Goal: Task Accomplishment & Management: Complete application form

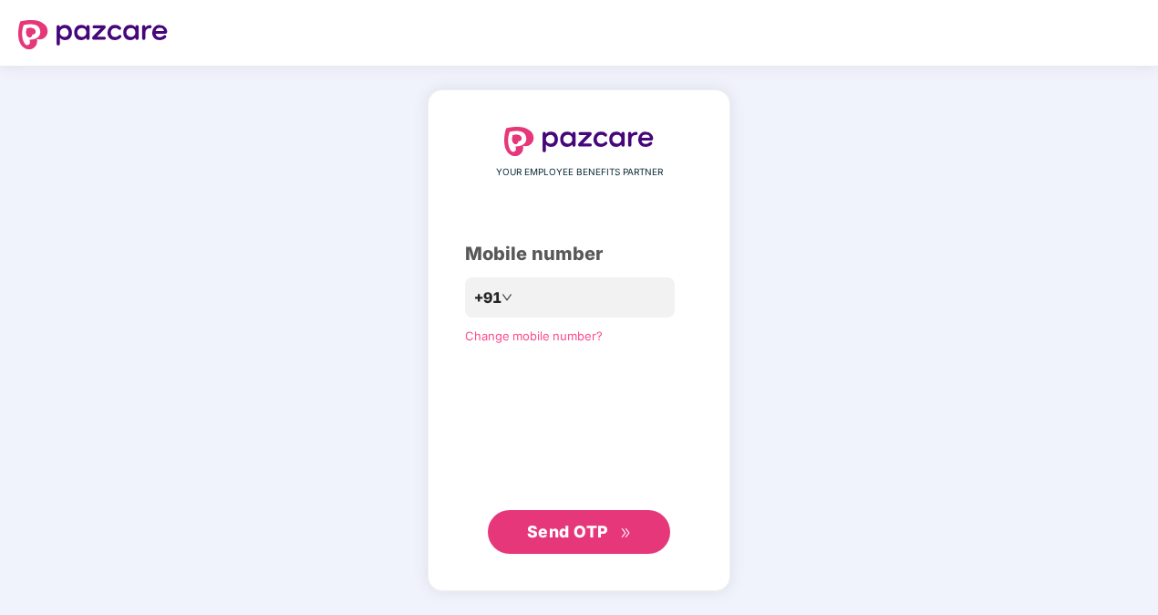
click at [551, 516] on button "Send OTP" at bounding box center [579, 532] width 182 height 44
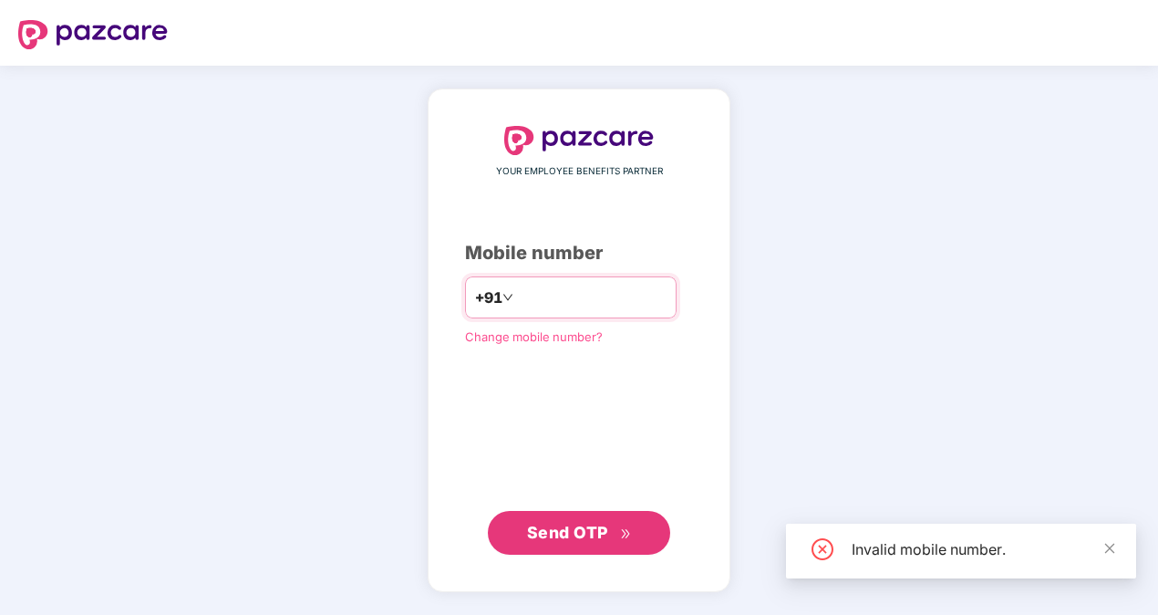
click at [581, 290] on input "**" at bounding box center [592, 297] width 150 height 29
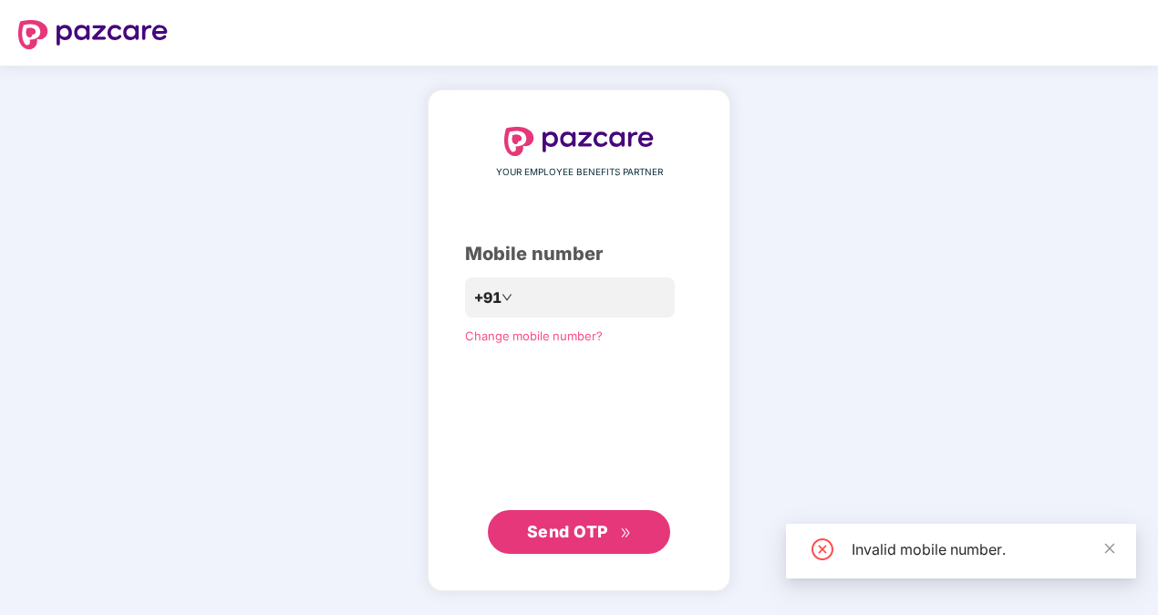
click at [603, 519] on span "Send OTP" at bounding box center [579, 532] width 105 height 26
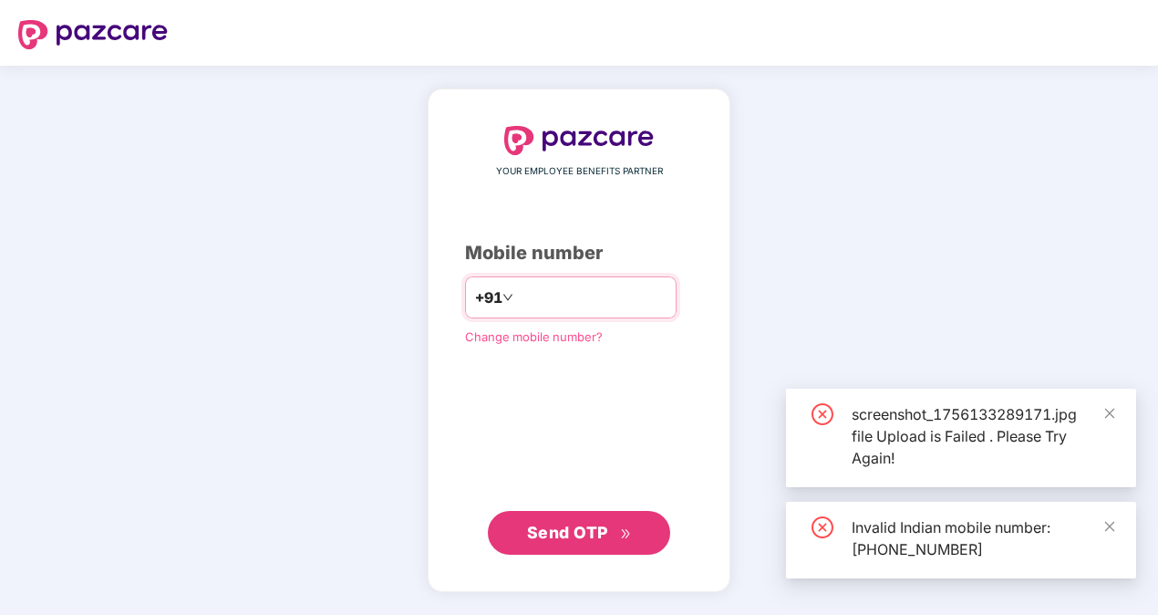
click at [517, 298] on input "**********" at bounding box center [592, 297] width 150 height 29
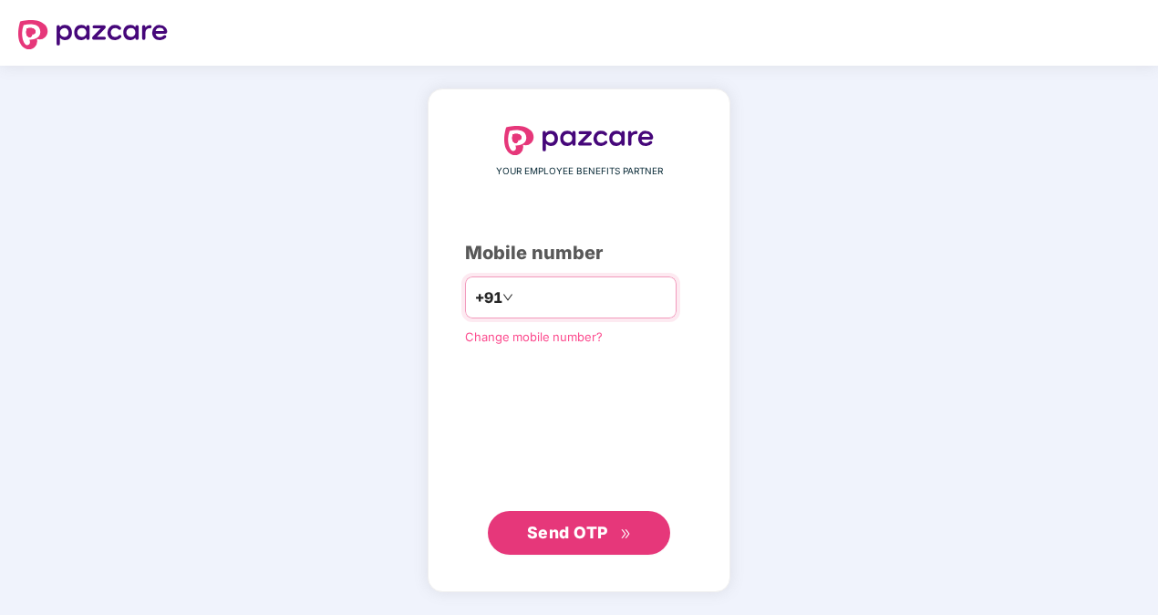
type input "**********"
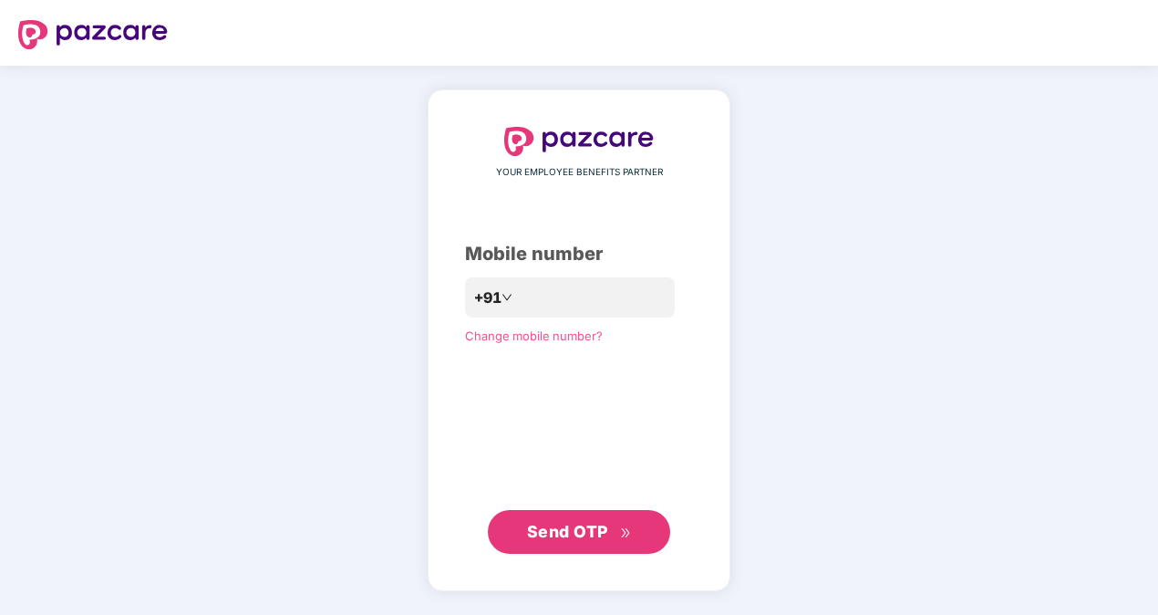
click at [551, 545] on button "Send OTP" at bounding box center [579, 532] width 182 height 44
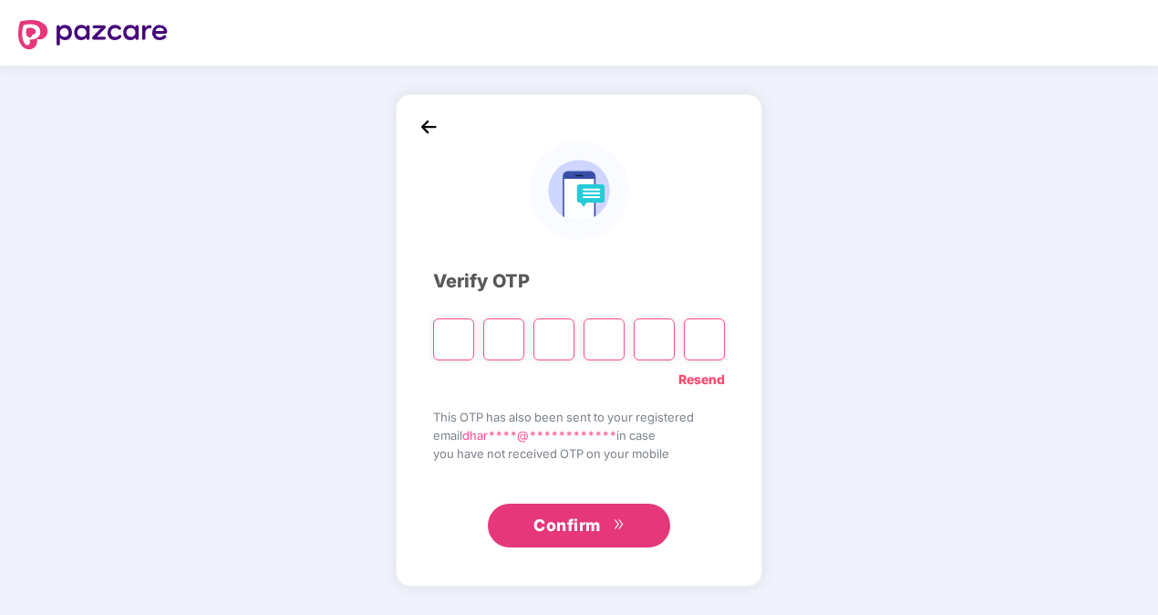
type input "*"
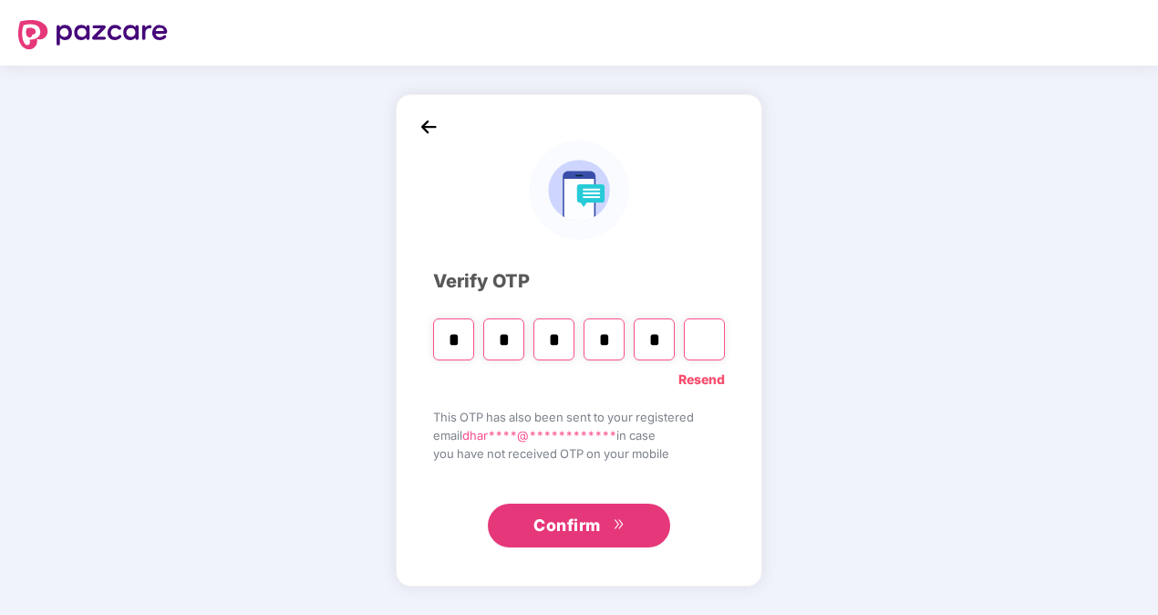
type input "*"
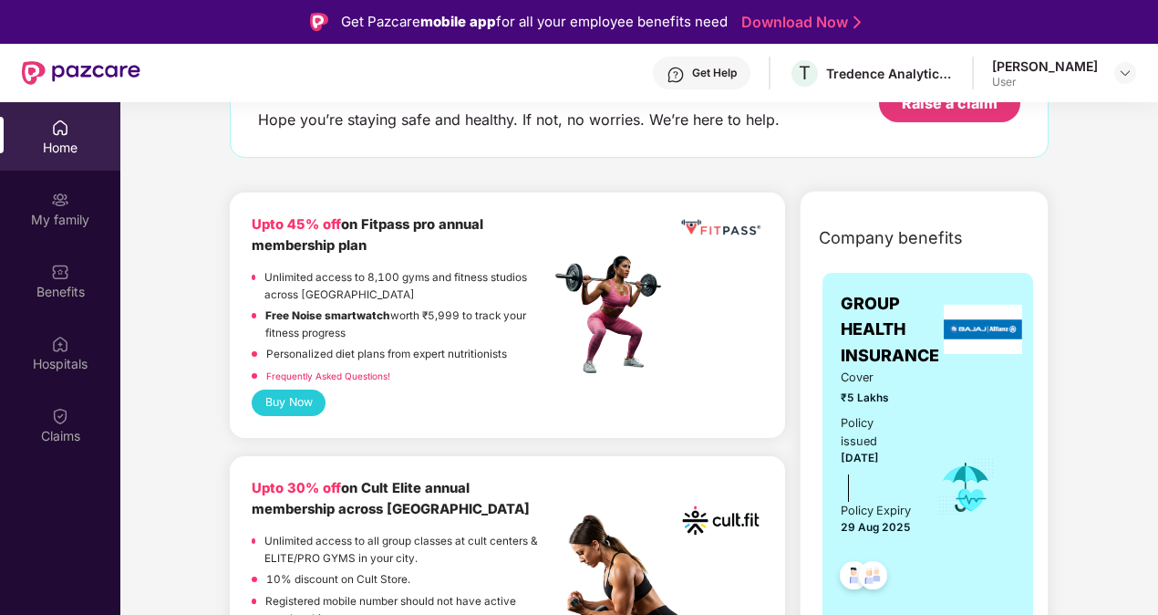
scroll to position [140, 0]
drag, startPoint x: 325, startPoint y: 283, endPoint x: 265, endPoint y: 274, distance: 60.0
click at [265, 274] on p "Unlimited access to 8,100 gyms and fitness studios across [GEOGRAPHIC_DATA]" at bounding box center [407, 285] width 285 height 34
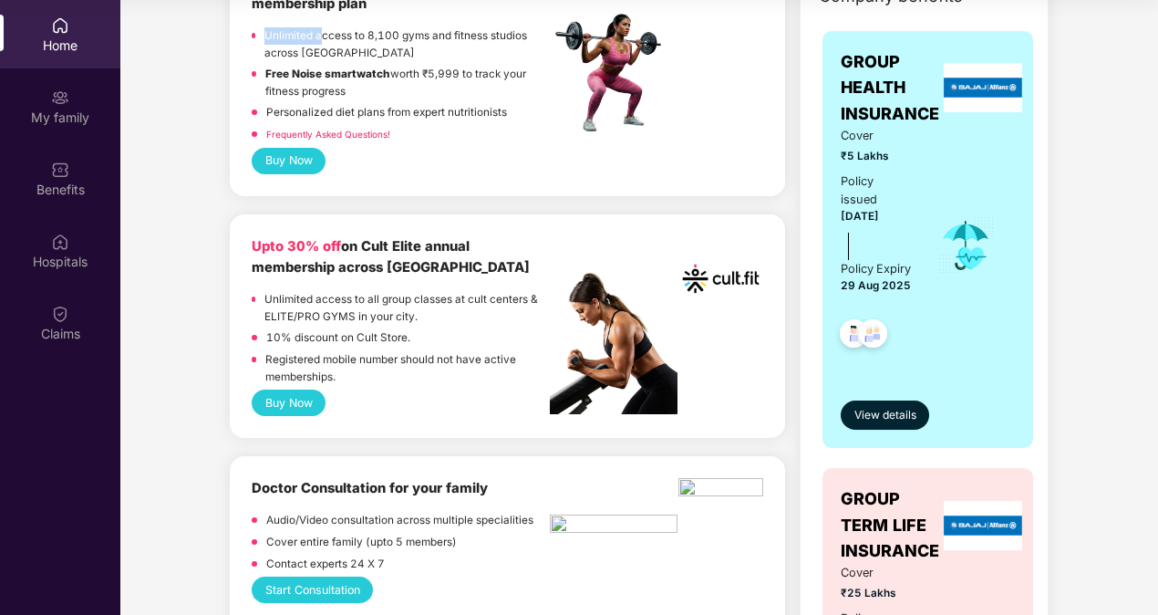
scroll to position [278, 0]
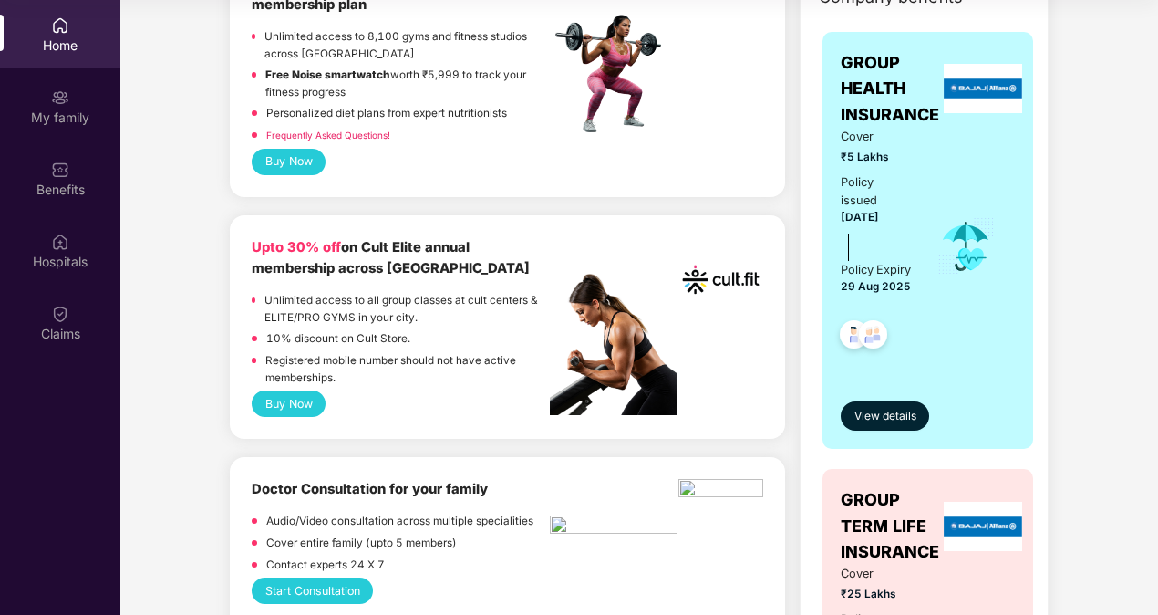
click at [865, 157] on span "₹5 Lakhs" at bounding box center [876, 157] width 70 height 17
drag, startPoint x: 865, startPoint y: 157, endPoint x: 916, endPoint y: 209, distance: 72.9
click at [916, 209] on div "GROUP HEALTH INSURANCE Cover ₹5 Lakhs Policy issued [DATE] Policy Expiry [DATE]…" at bounding box center [928, 240] width 211 height 417
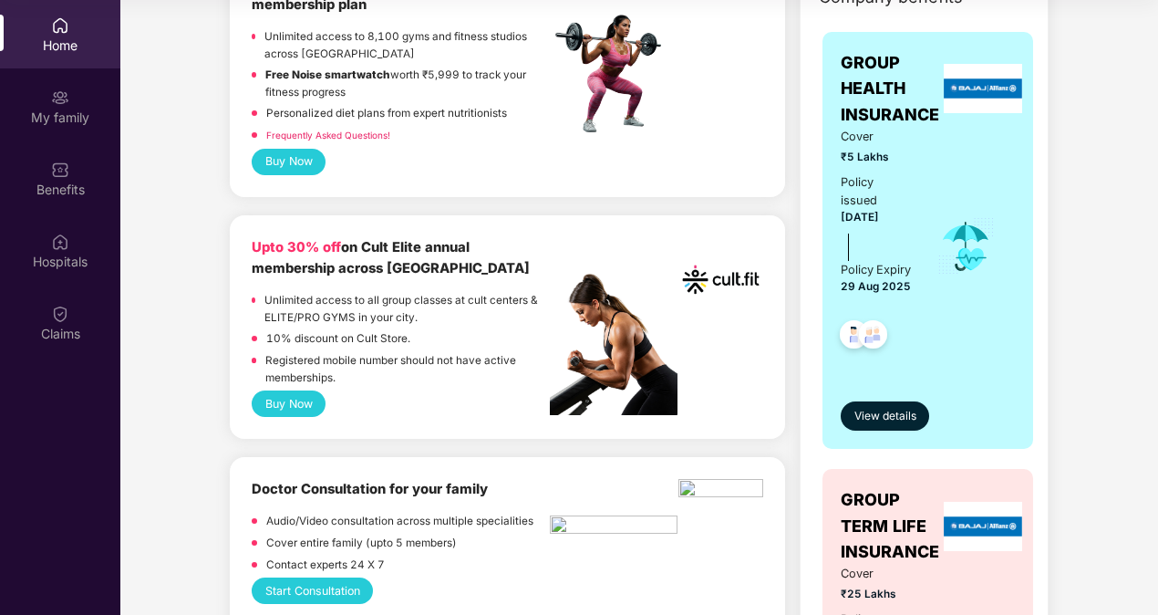
drag, startPoint x: 916, startPoint y: 209, endPoint x: 929, endPoint y: 310, distance: 102.0
click at [929, 310] on div "Cover ₹5 Lakhs Policy issued [DATE] Policy Expiry [DATE]" at bounding box center [928, 247] width 174 height 238
drag, startPoint x: 914, startPoint y: 305, endPoint x: 832, endPoint y: 274, distance: 87.8
click at [832, 274] on div "GROUP HEALTH INSURANCE Cover ₹5 Lakhs Policy issued [DATE] Policy Expiry [DATE]…" at bounding box center [928, 240] width 211 height 417
drag, startPoint x: 832, startPoint y: 274, endPoint x: 970, endPoint y: 385, distance: 177.8
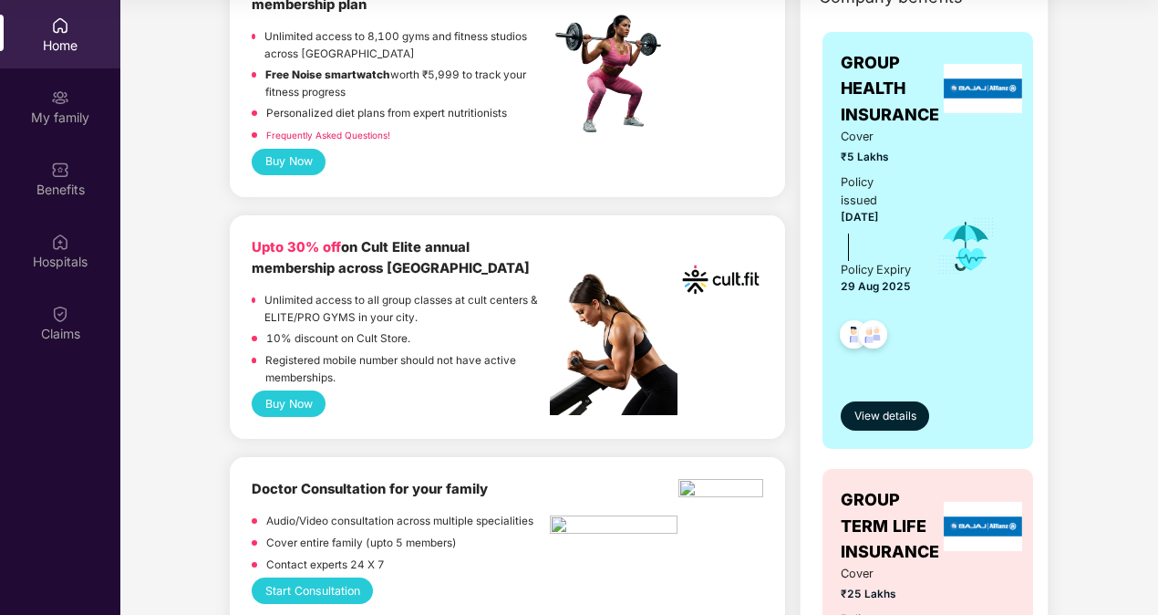
click at [970, 385] on div "GROUP HEALTH INSURANCE Cover ₹5 Lakhs Policy issued [DATE] Policy Expiry [DATE]…" at bounding box center [928, 240] width 174 height 380
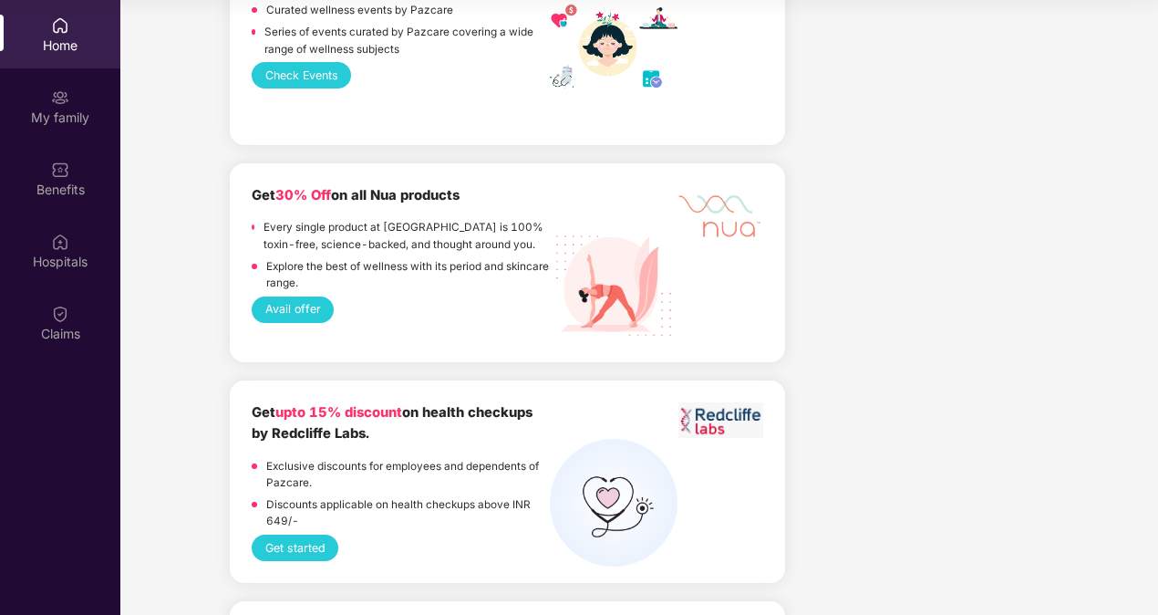
scroll to position [2173, 0]
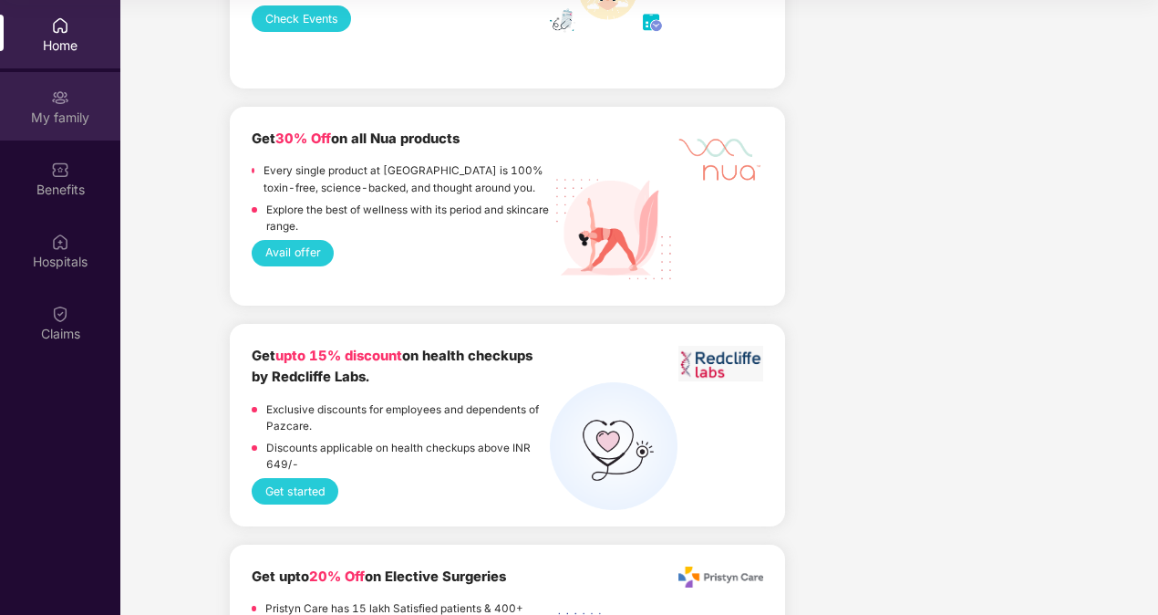
click at [47, 93] on div "My family" at bounding box center [60, 106] width 120 height 68
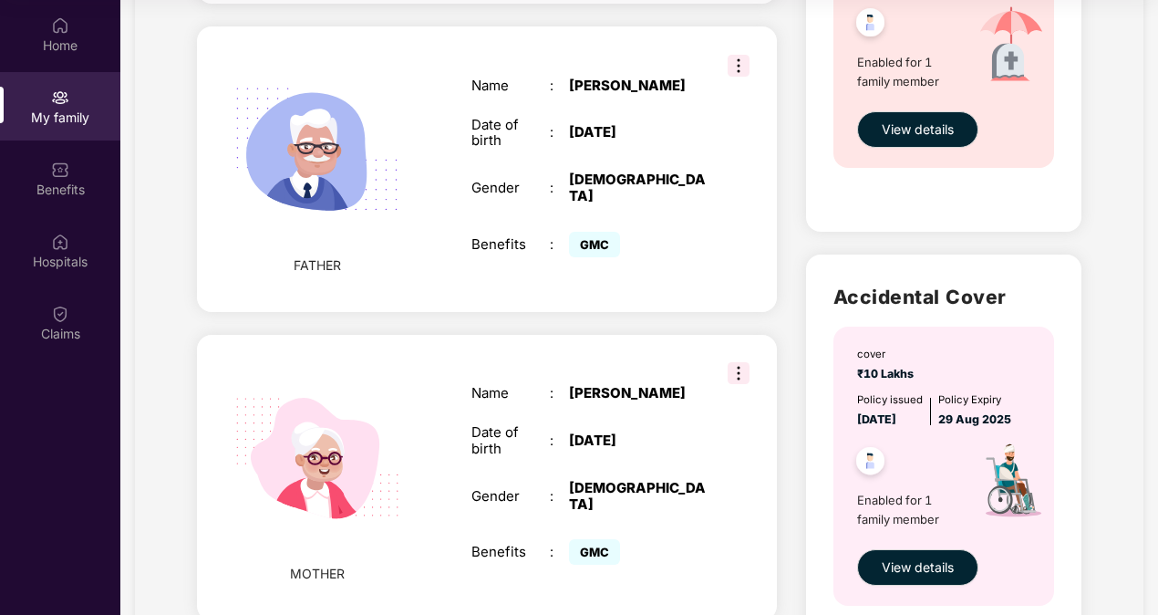
scroll to position [879, 0]
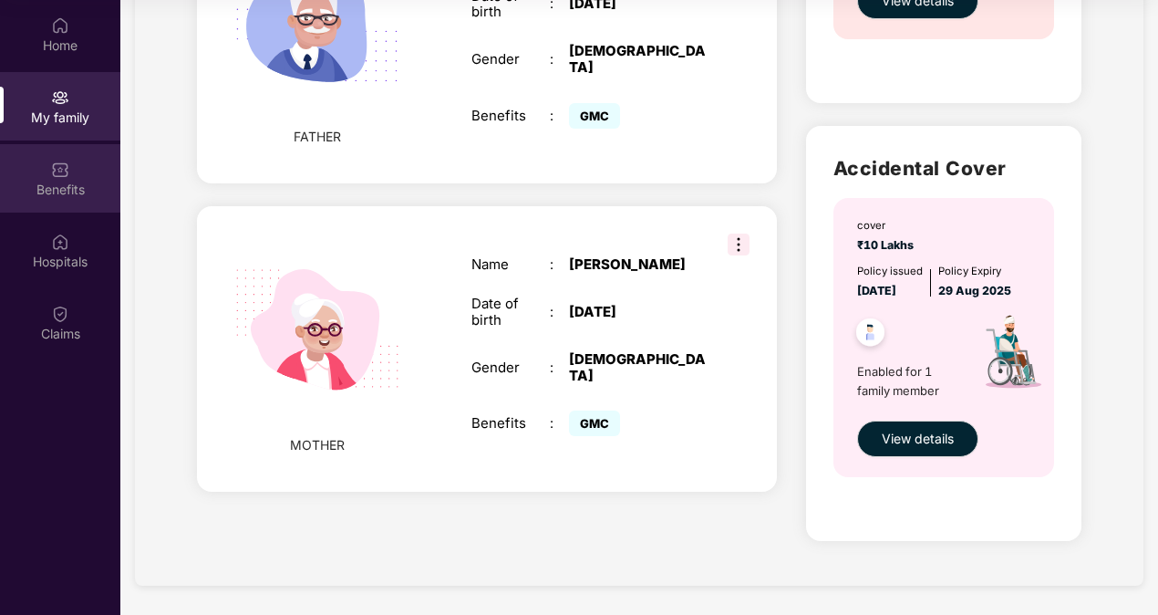
click at [31, 193] on div "Benefits" at bounding box center [60, 189] width 120 height 18
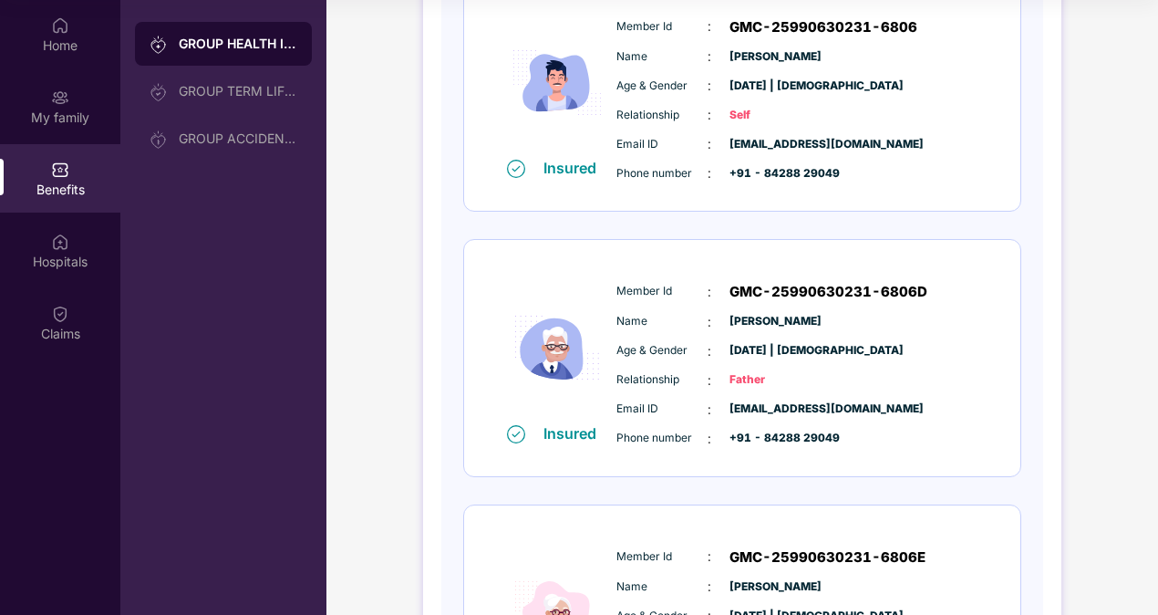
scroll to position [501, 0]
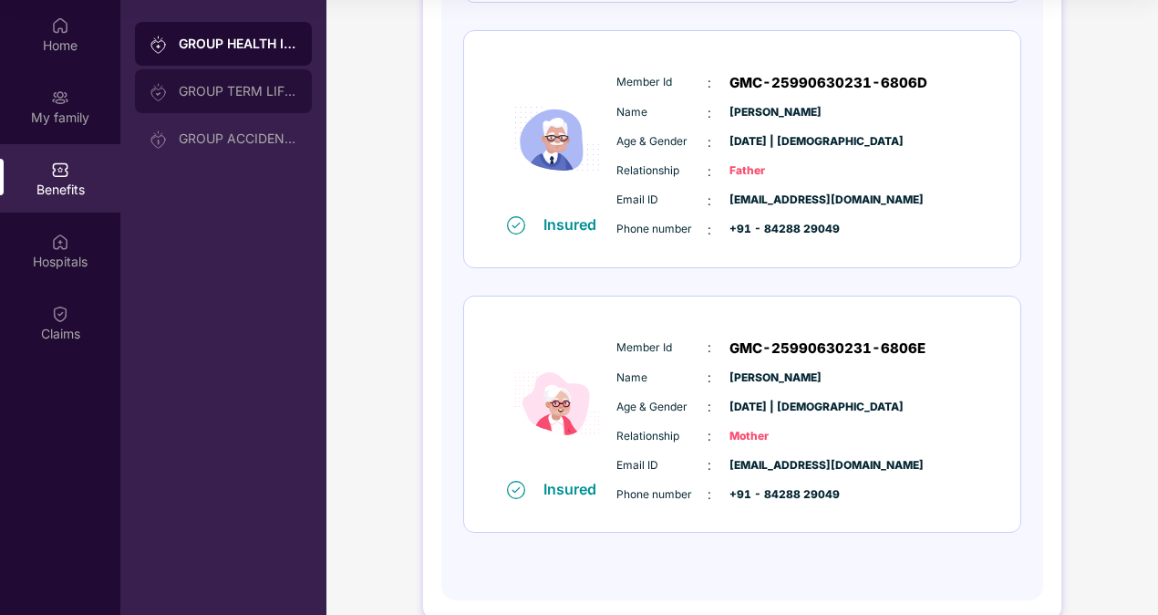
click at [261, 88] on div "GROUP TERM LIFE INSURANCE" at bounding box center [238, 91] width 119 height 15
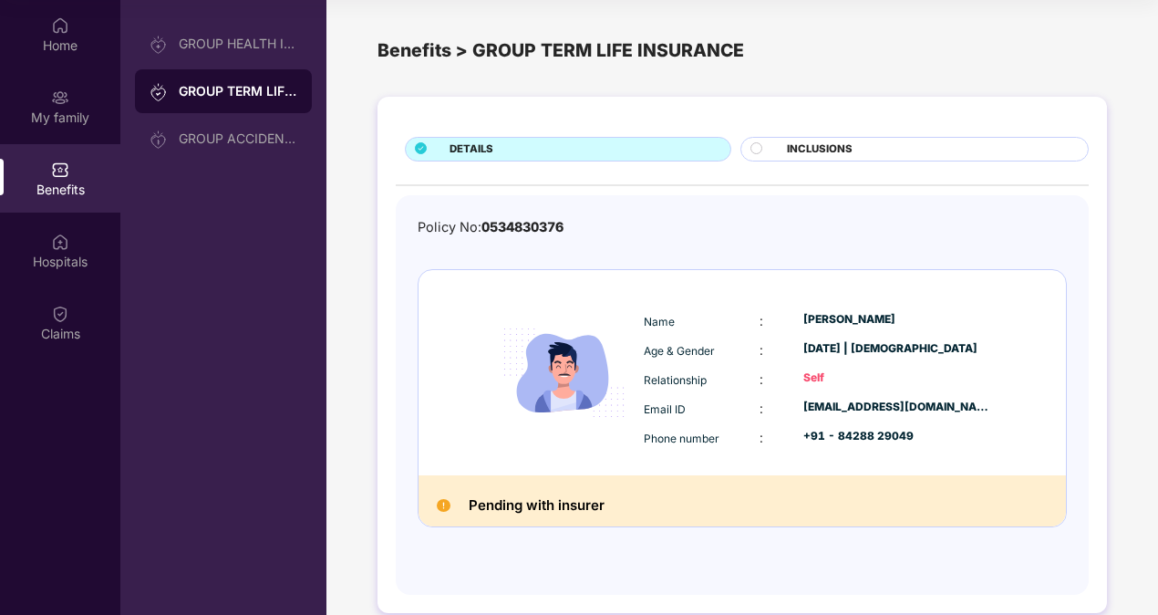
click at [799, 153] on span "INCLUSIONS" at bounding box center [820, 149] width 66 height 16
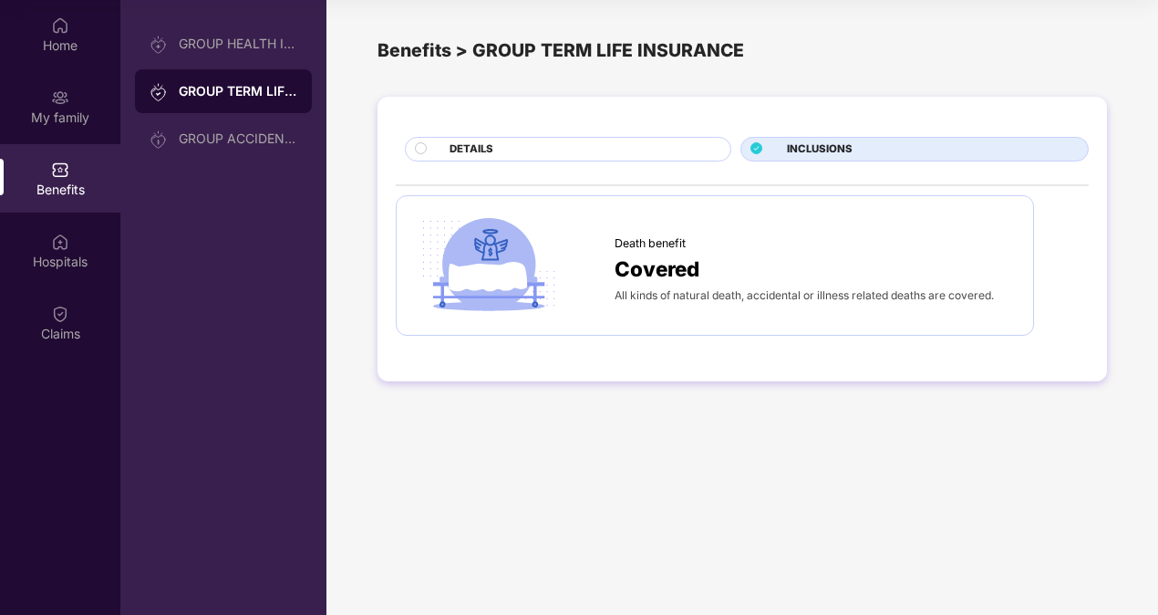
click at [660, 144] on div "DETAILS" at bounding box center [581, 150] width 281 height 19
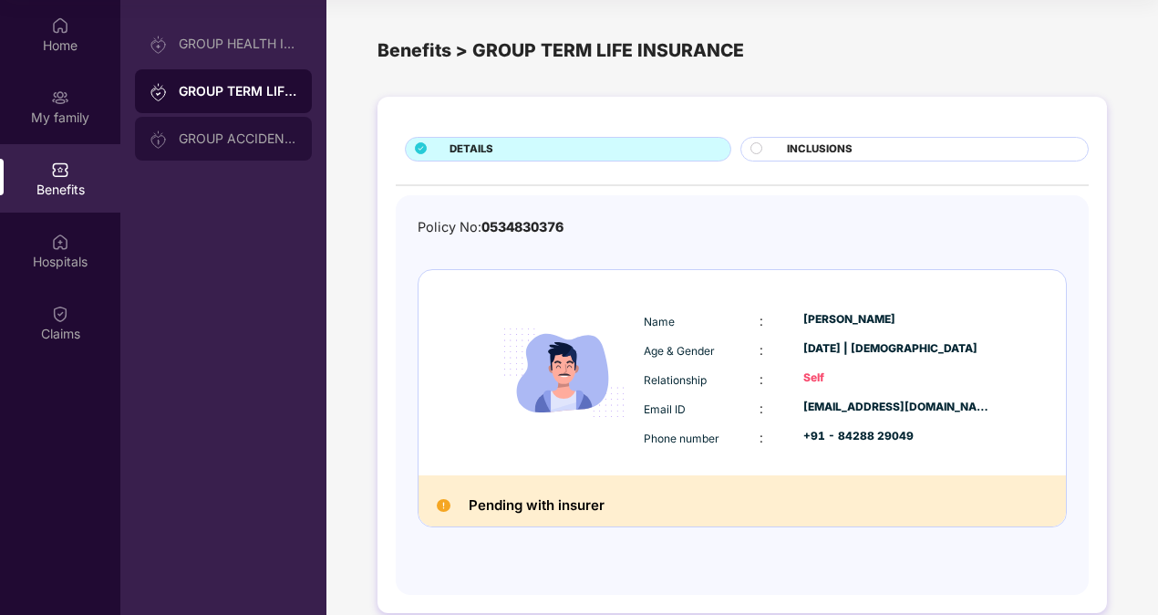
click at [274, 131] on div "GROUP ACCIDENTAL INSURANCE" at bounding box center [238, 138] width 119 height 15
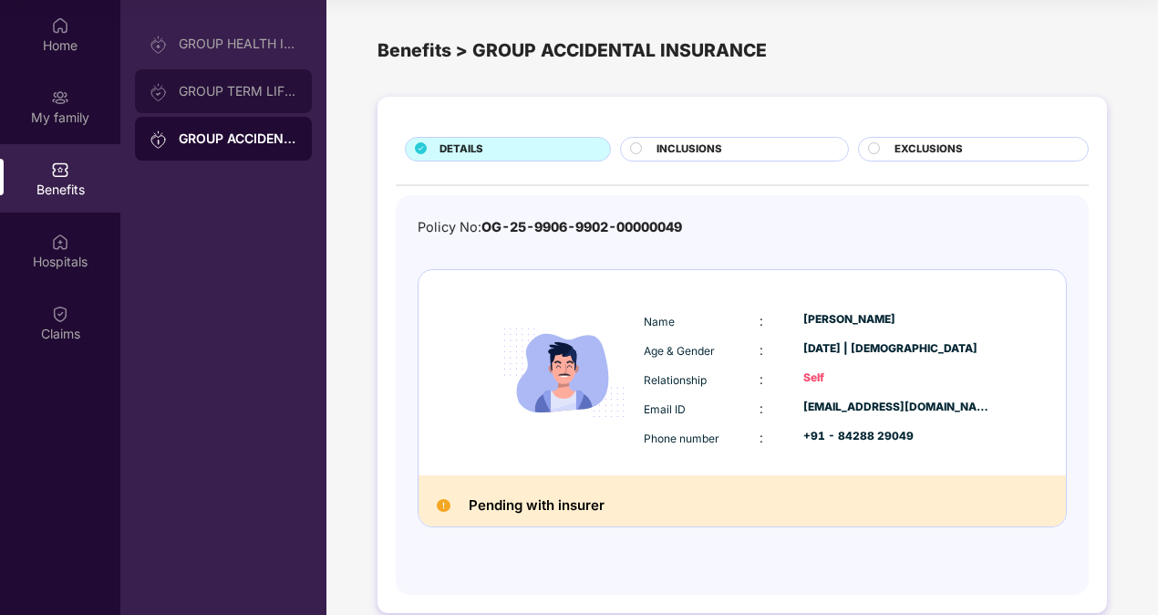
click at [248, 88] on div "GROUP TERM LIFE INSURANCE" at bounding box center [238, 91] width 119 height 15
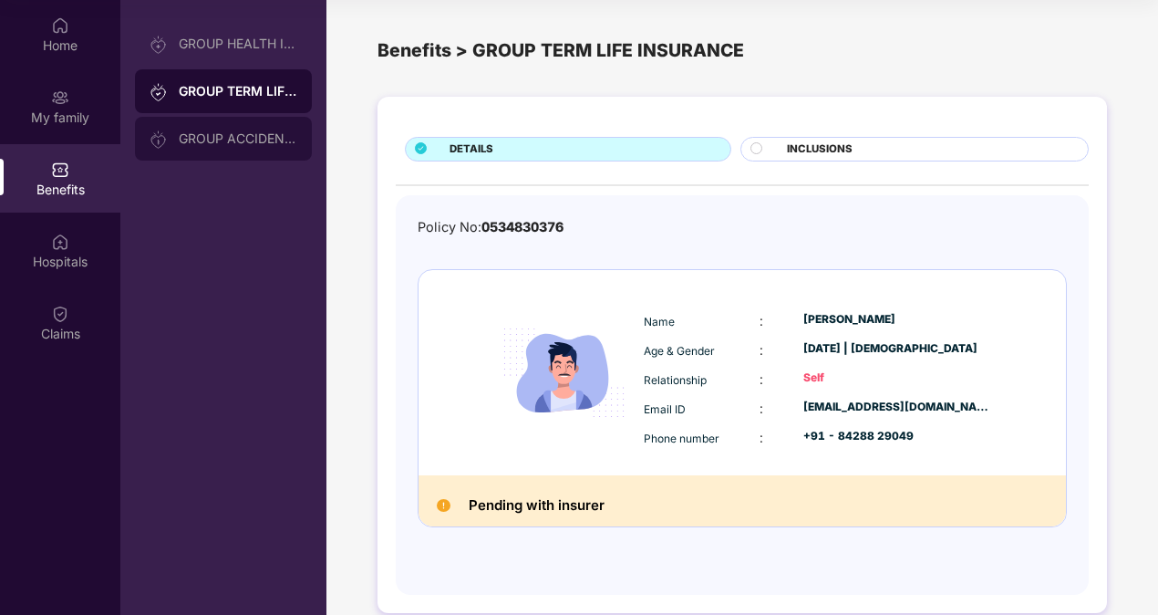
click at [250, 131] on div "GROUP ACCIDENTAL INSURANCE" at bounding box center [238, 138] width 119 height 15
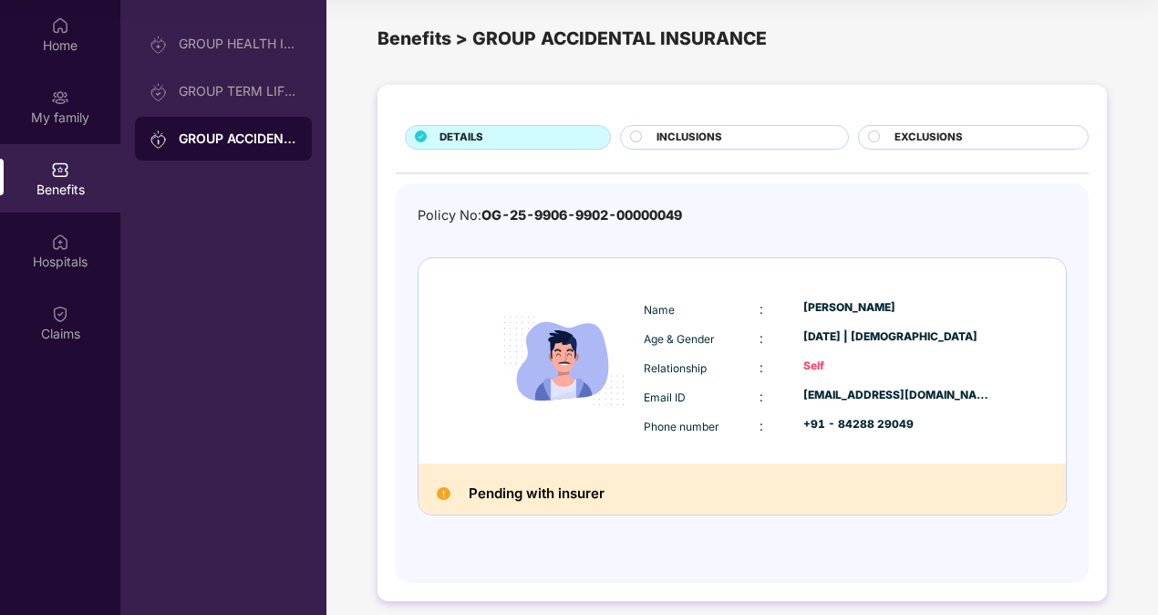
scroll to position [24, 0]
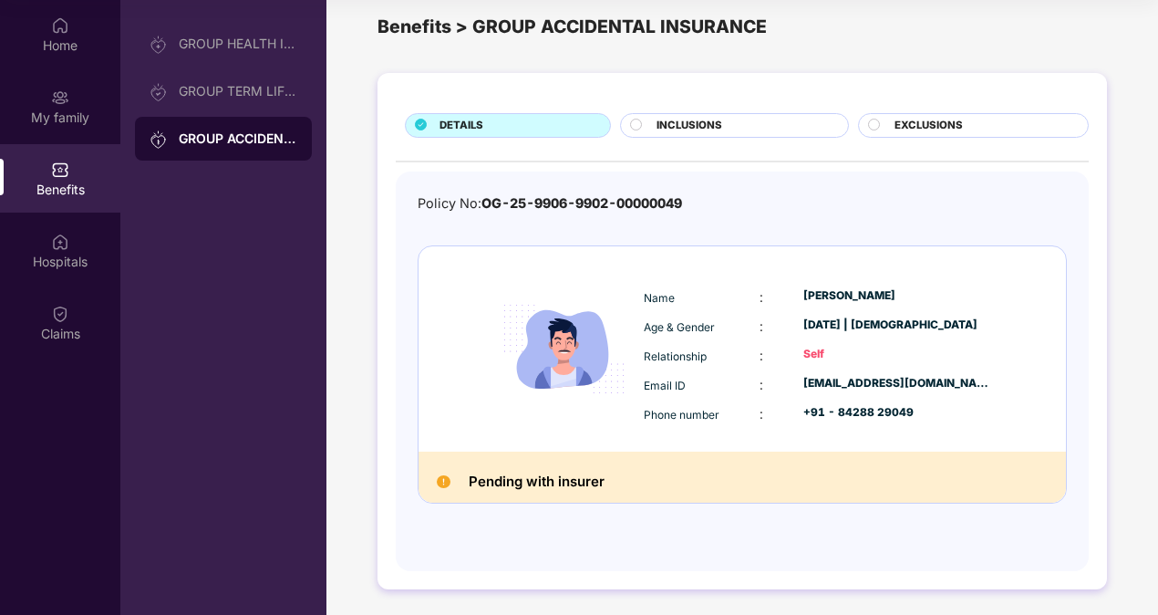
click at [443, 475] on img at bounding box center [444, 482] width 14 height 14
click at [437, 476] on img at bounding box center [444, 482] width 14 height 14
click at [263, 98] on div "GROUP TERM LIFE INSURANCE" at bounding box center [238, 91] width 119 height 15
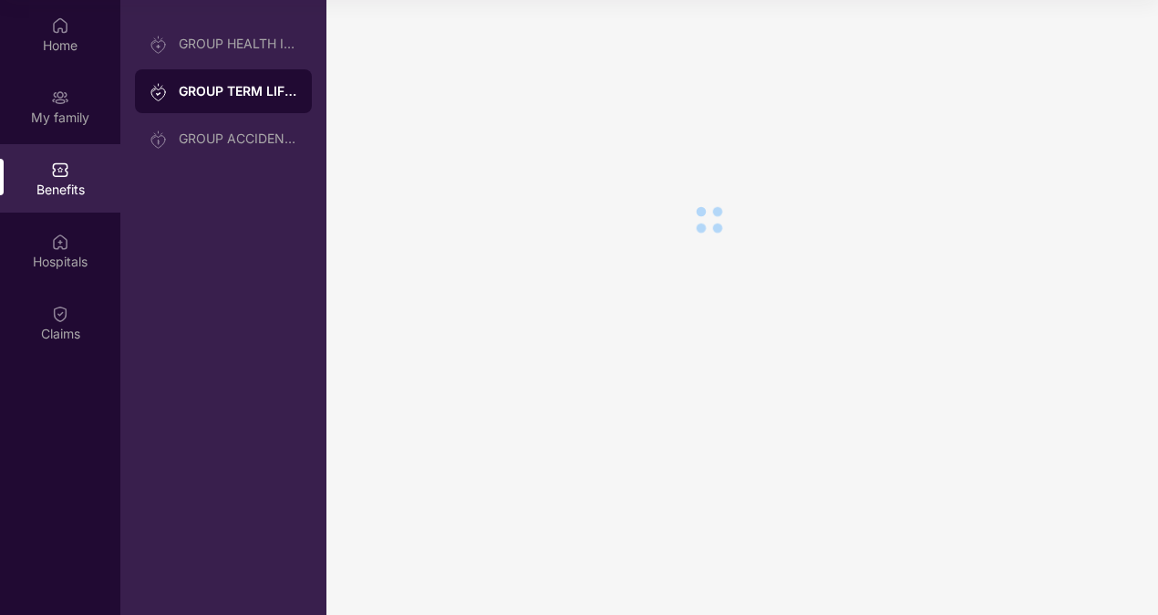
scroll to position [0, 0]
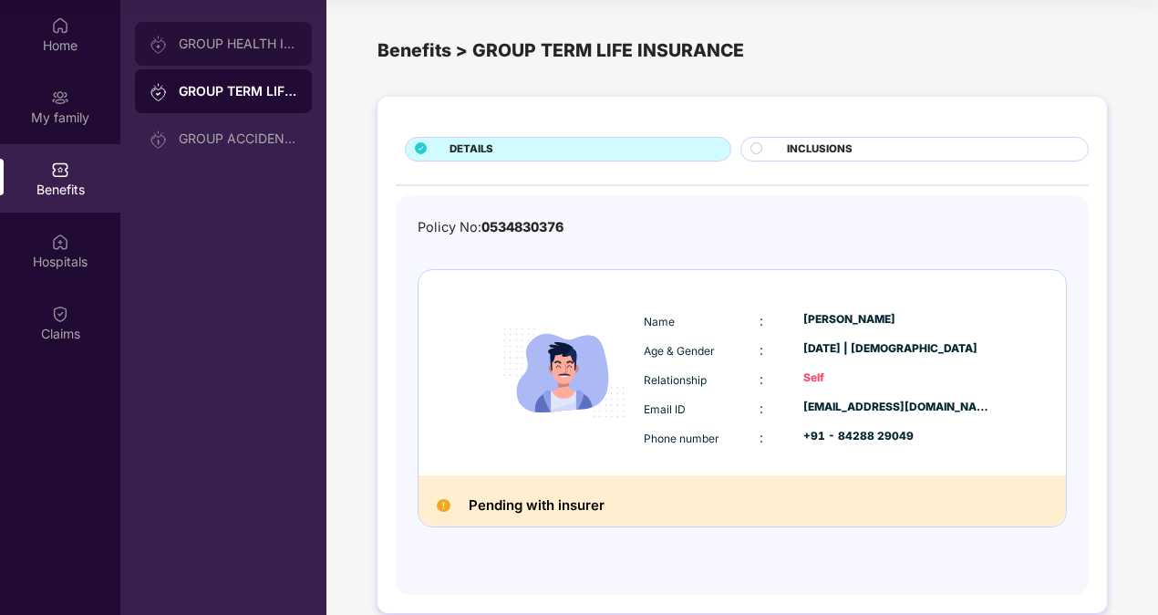
click at [269, 47] on div "GROUP HEALTH INSURANCE" at bounding box center [238, 43] width 119 height 15
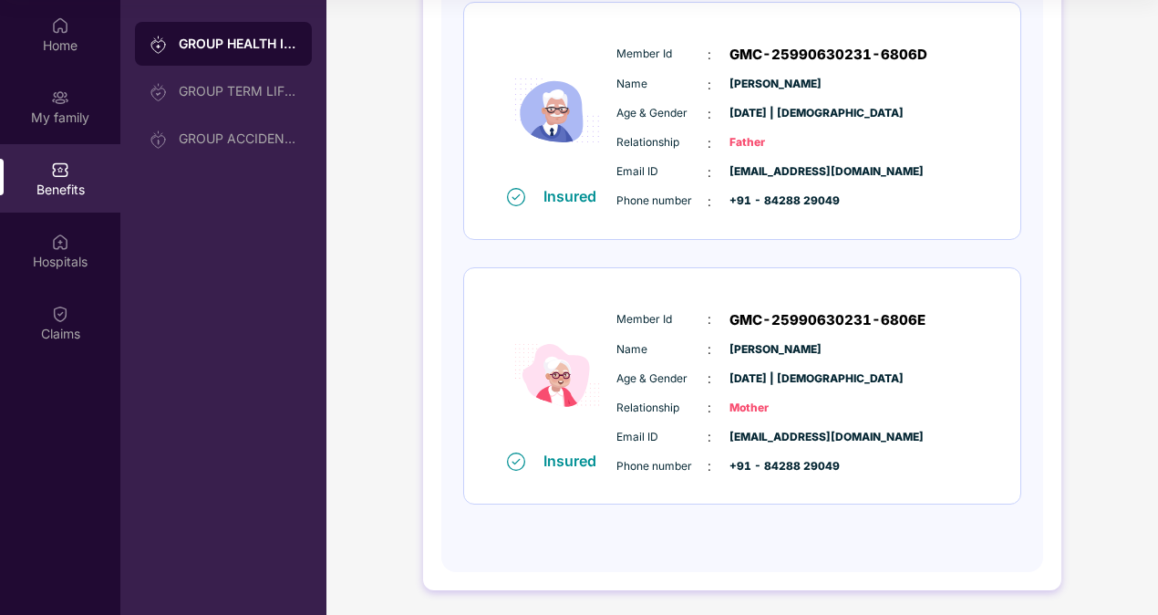
scroll to position [529, 0]
click at [80, 322] on div "Claims" at bounding box center [60, 322] width 120 height 68
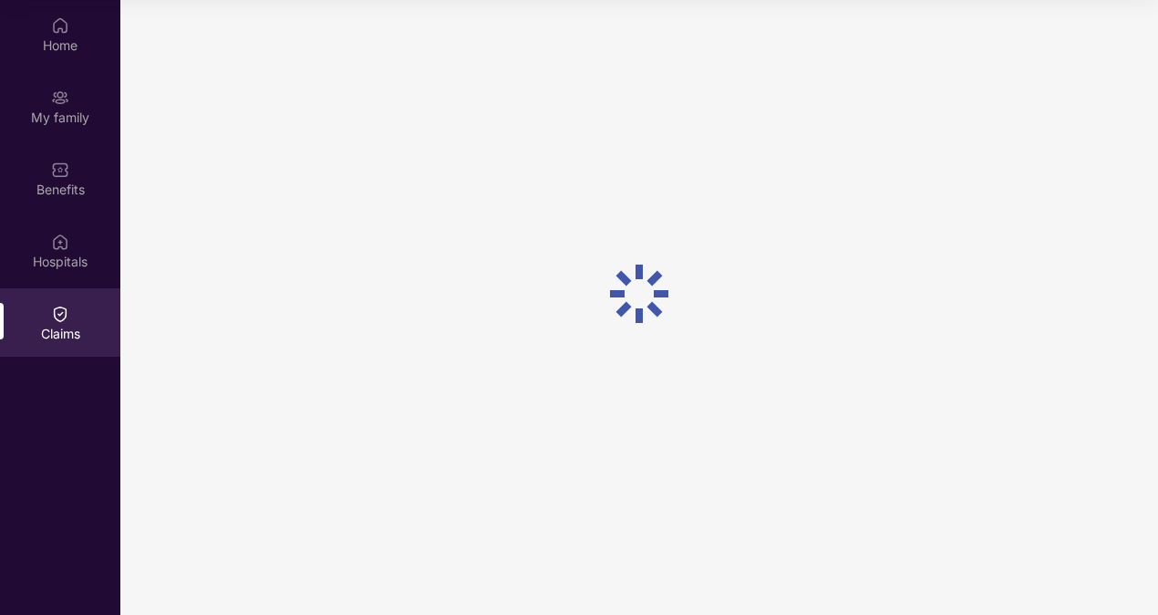
scroll to position [0, 0]
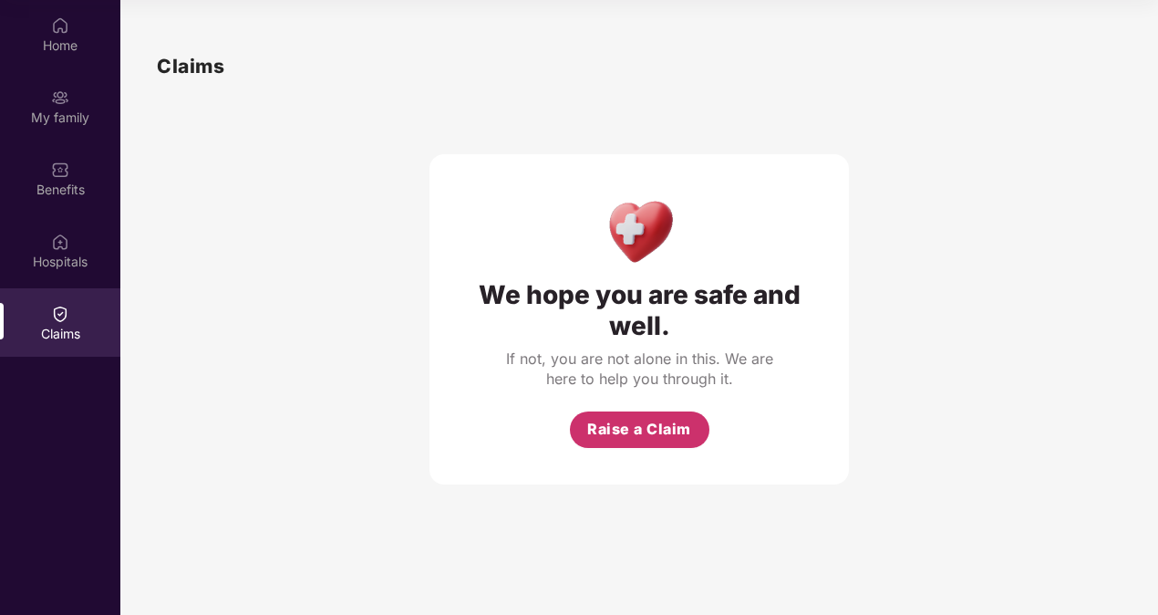
click at [669, 441] on span "Raise a Claim" at bounding box center [639, 429] width 104 height 23
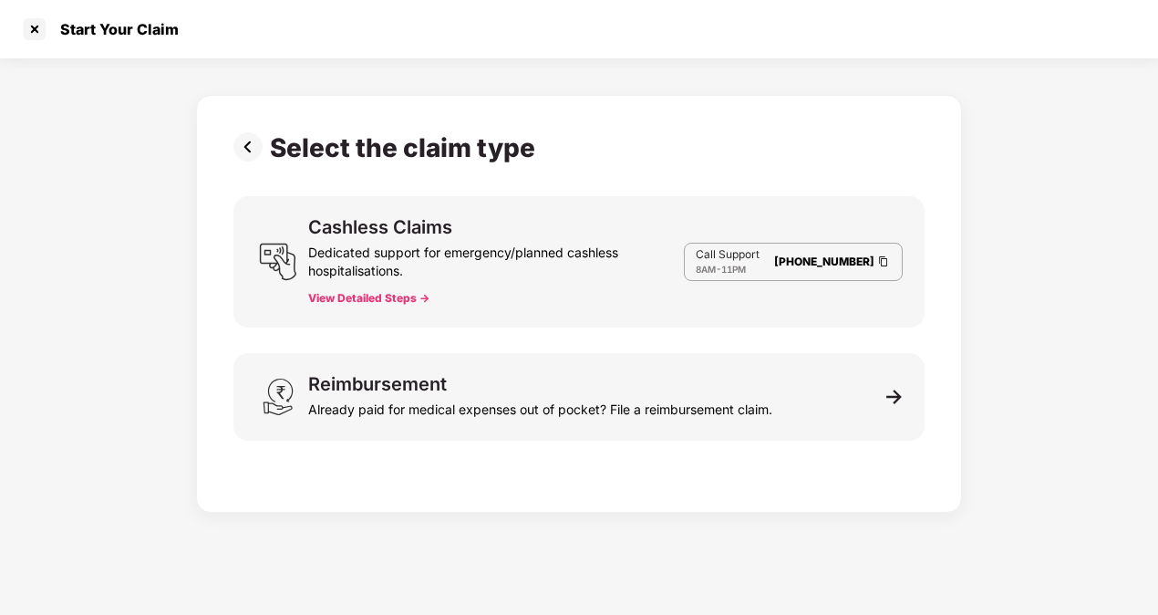
scroll to position [44, 0]
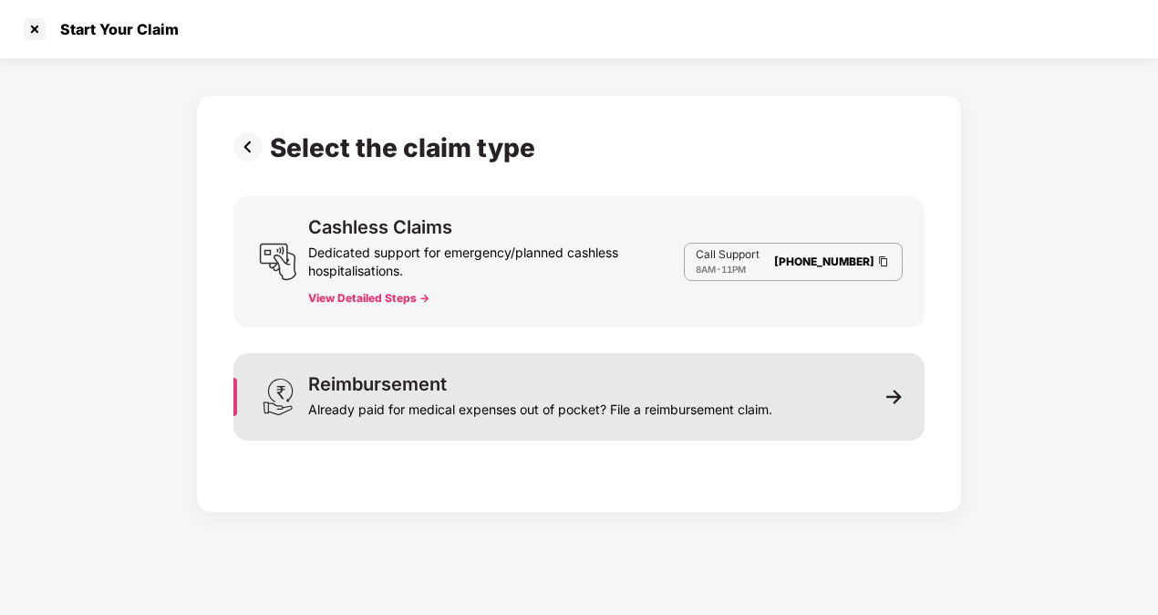
click at [636, 410] on div "Already paid for medical expenses out of pocket? File a reimbursement claim." at bounding box center [540, 406] width 464 height 26
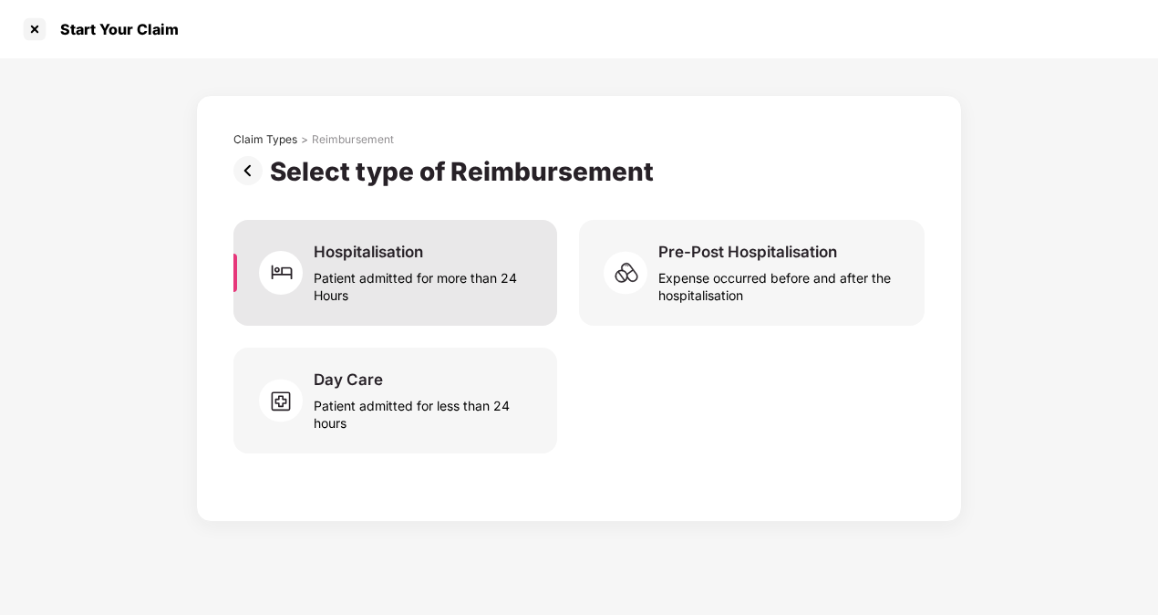
click at [447, 303] on div "Hospitalisation Patient admitted for more than 24 Hours" at bounding box center [395, 273] width 324 height 106
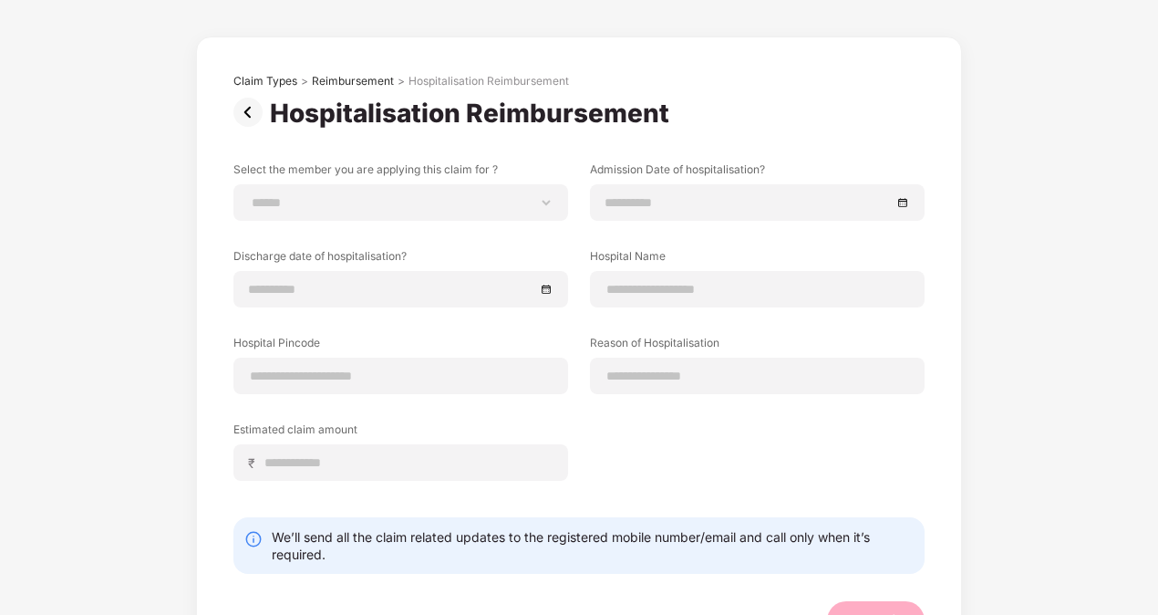
scroll to position [56, 0]
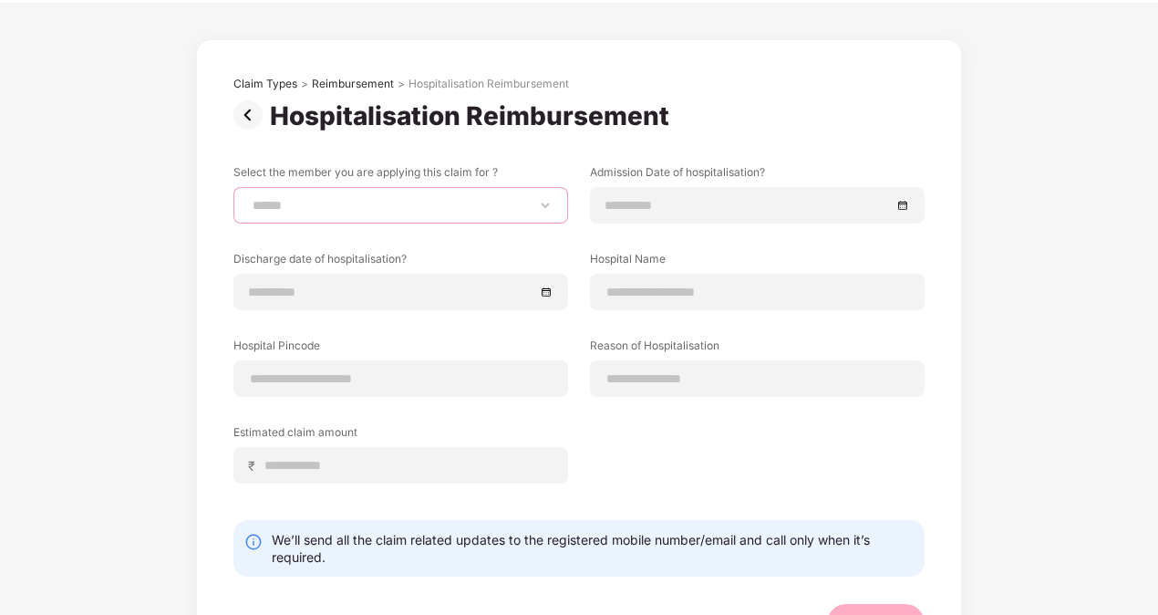
click at [372, 198] on select "**********" at bounding box center [401, 205] width 304 height 15
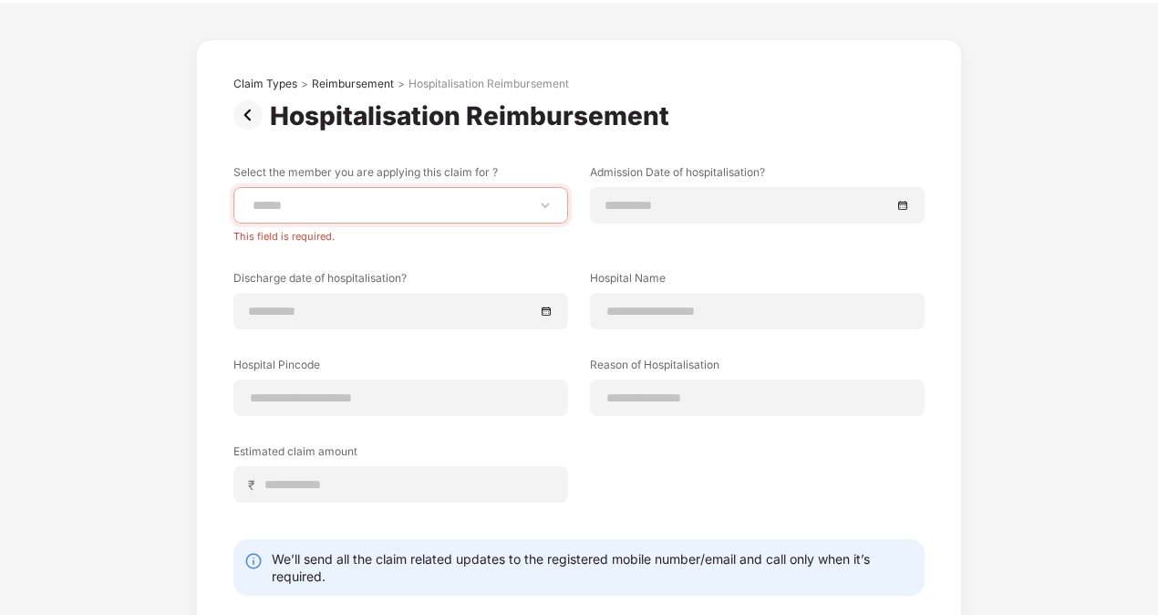
click at [613, 431] on div "**********" at bounding box center [578, 347] width 691 height 366
click at [244, 113] on img at bounding box center [251, 114] width 36 height 29
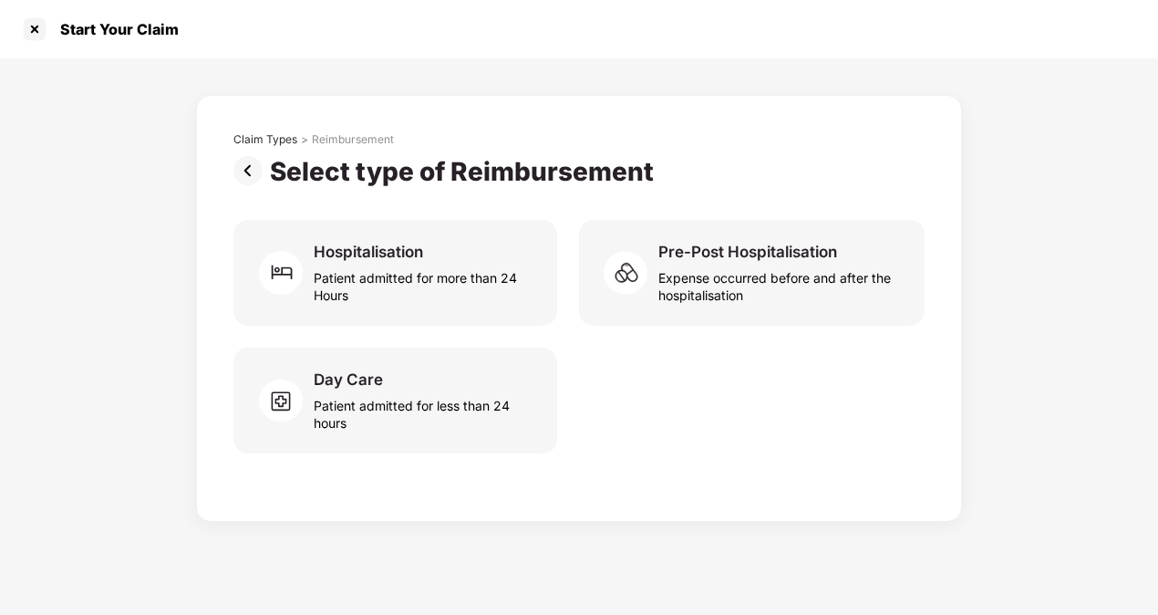
scroll to position [0, 0]
click at [251, 177] on img at bounding box center [251, 170] width 36 height 29
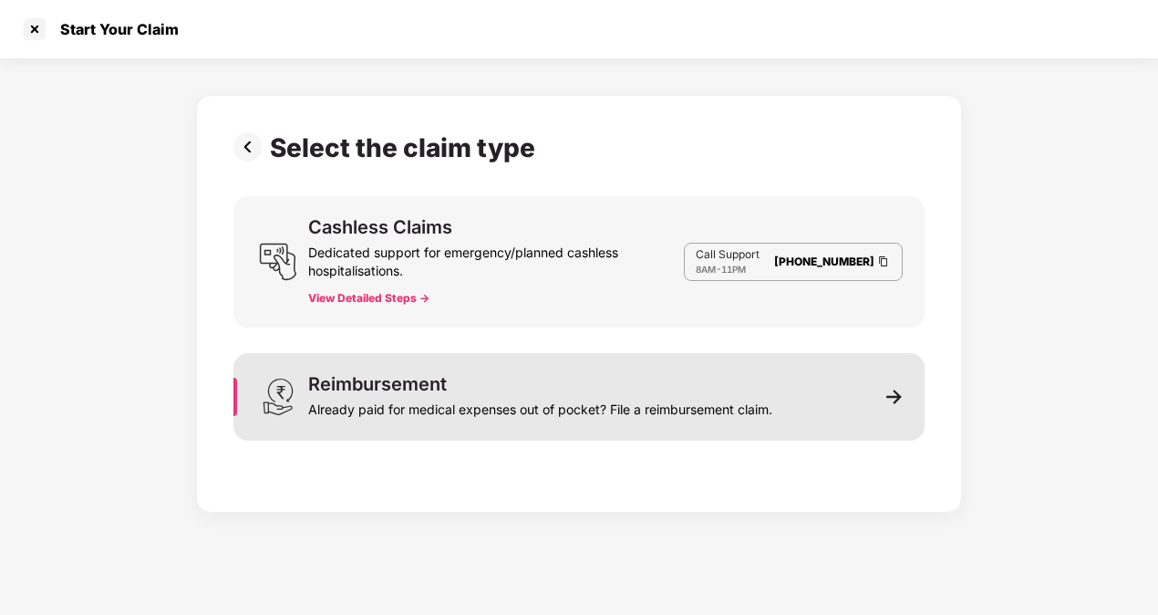
click at [370, 418] on div "Already paid for medical expenses out of pocket? File a reimbursement claim." at bounding box center [540, 406] width 464 height 26
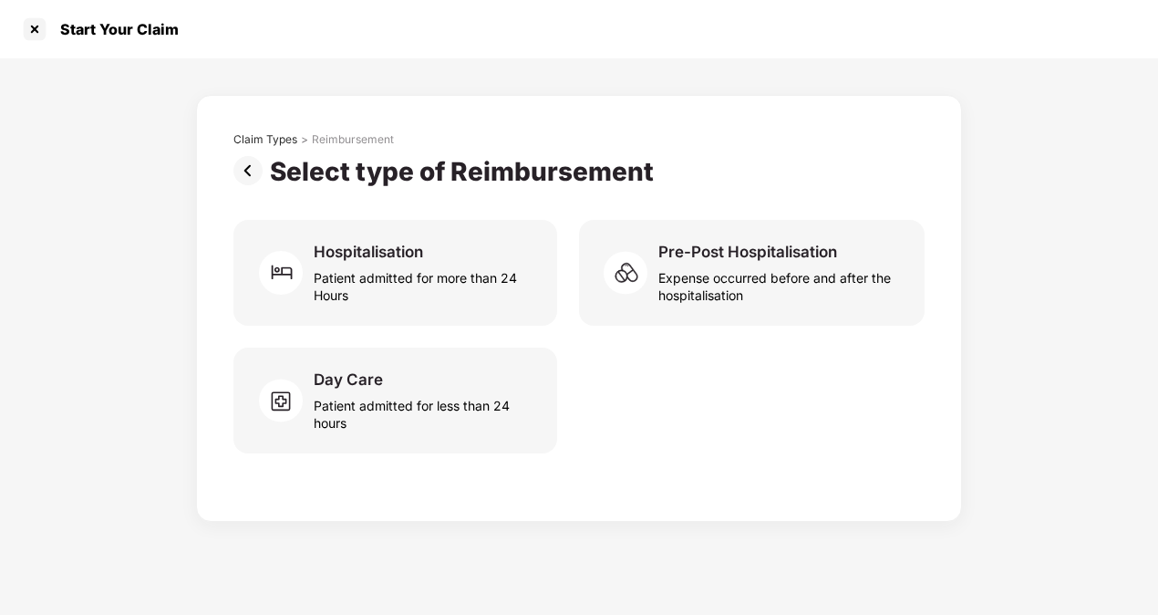
click at [257, 181] on img at bounding box center [251, 170] width 36 height 29
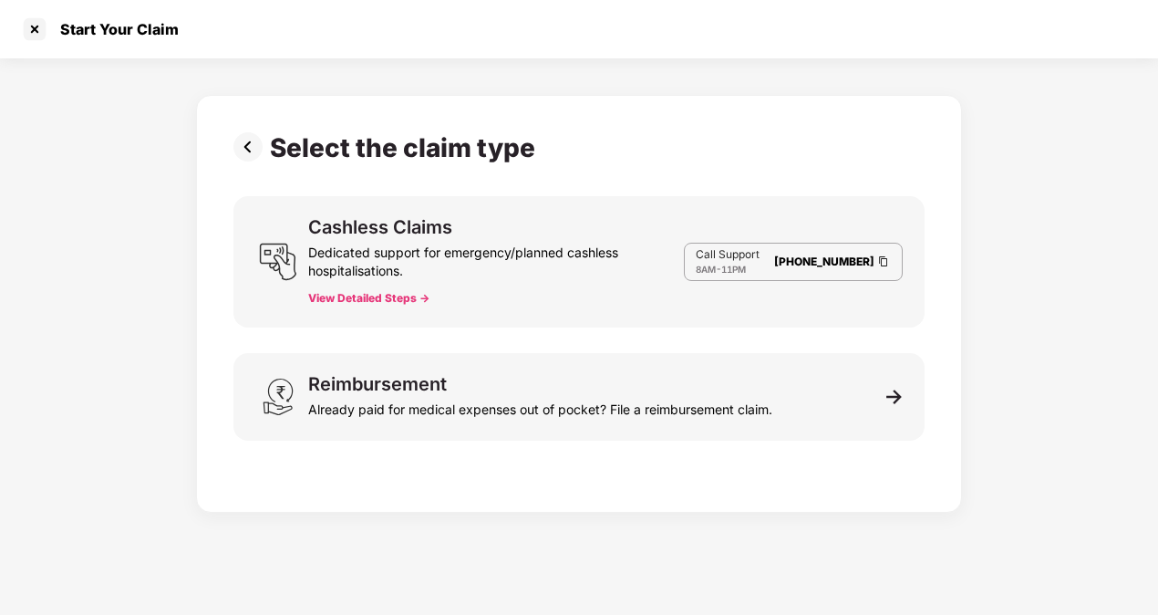
click at [249, 150] on img at bounding box center [251, 146] width 36 height 29
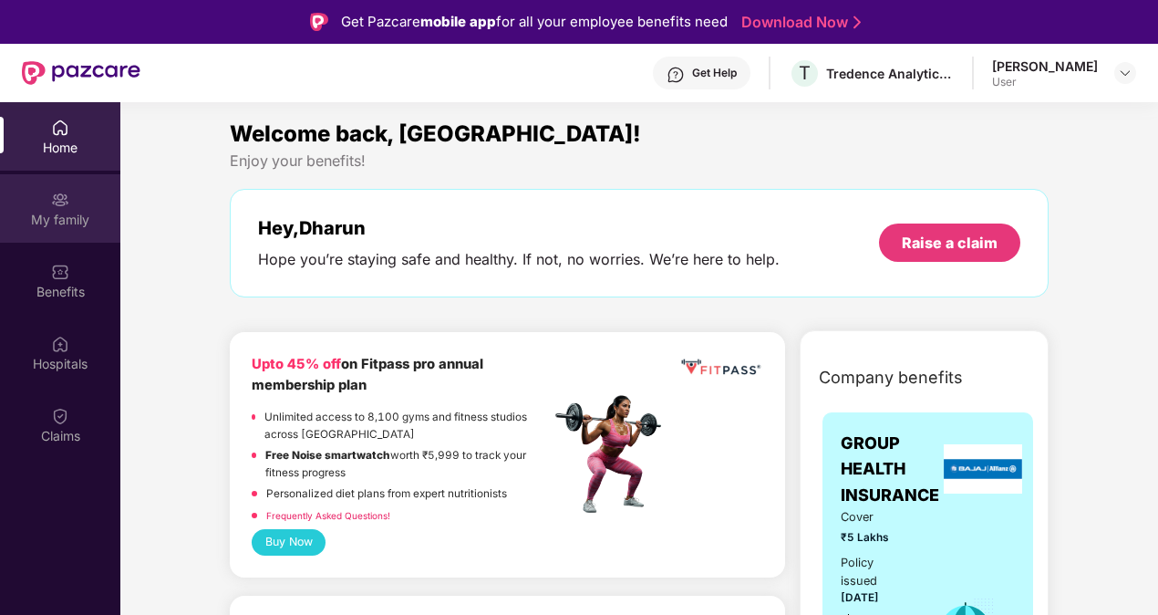
click at [78, 239] on div "My family" at bounding box center [60, 208] width 120 height 68
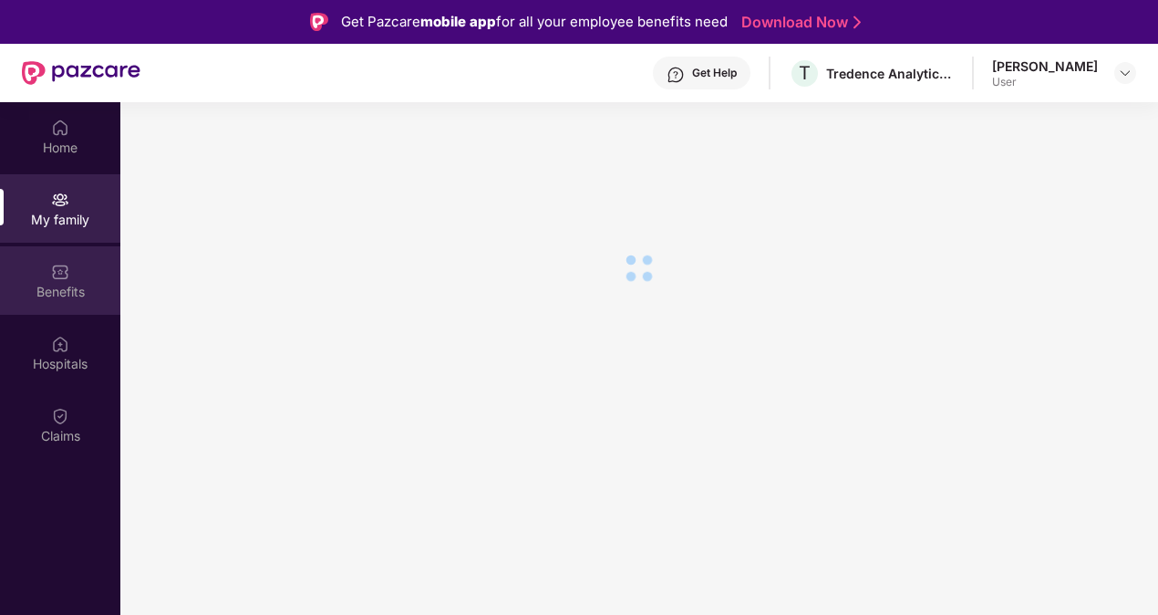
click at [55, 286] on div "Benefits" at bounding box center [60, 292] width 120 height 18
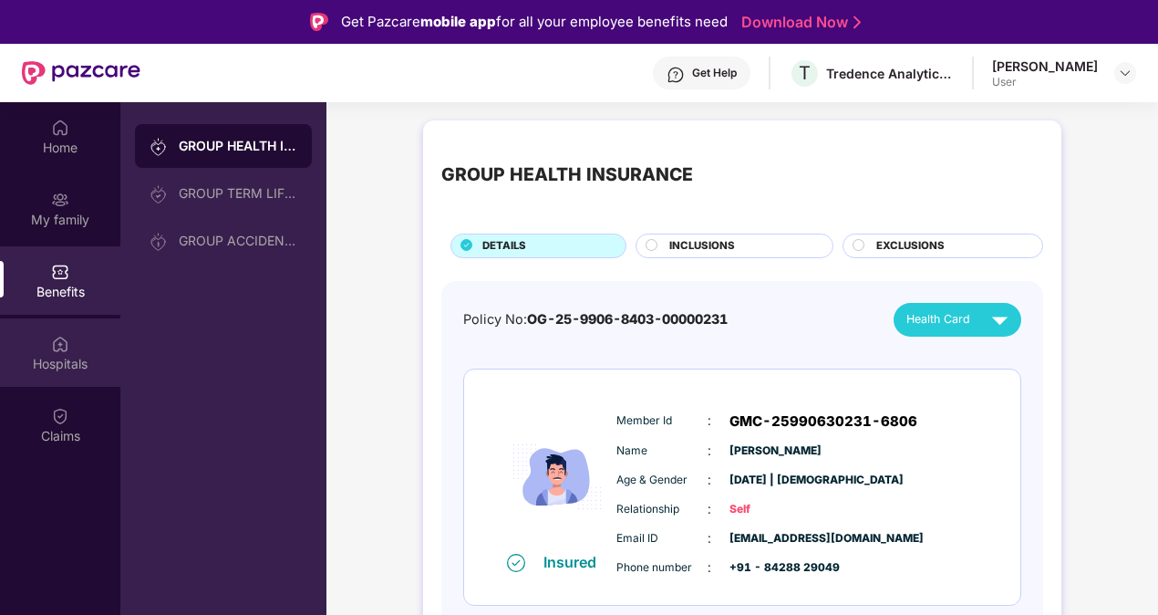
click at [92, 332] on div "Hospitals" at bounding box center [60, 352] width 120 height 68
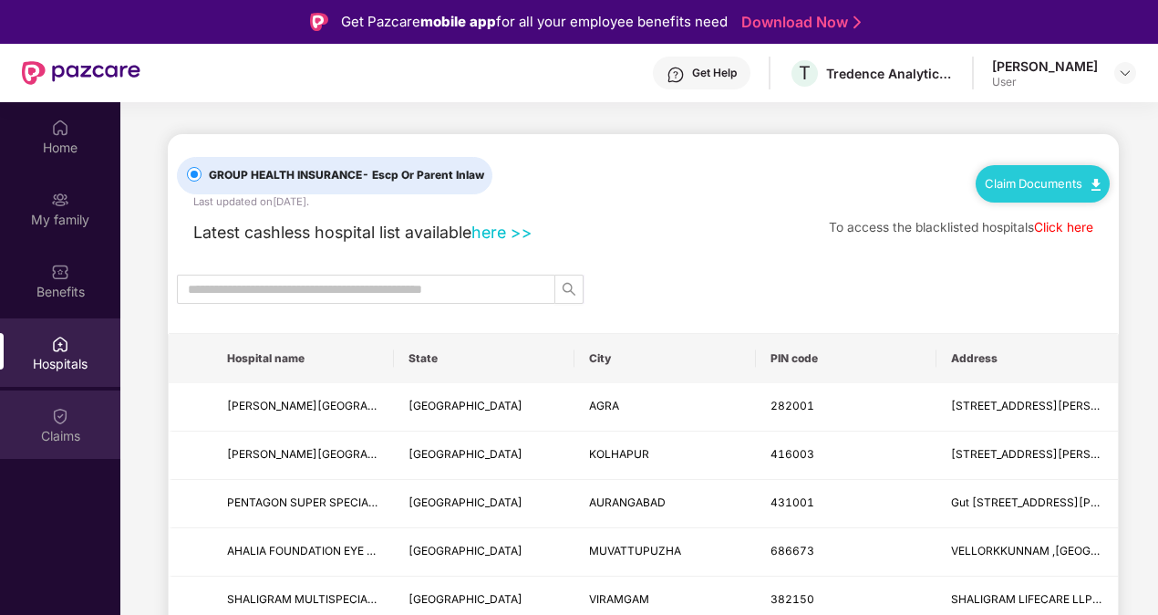
click at [73, 403] on div "Claims" at bounding box center [60, 424] width 120 height 68
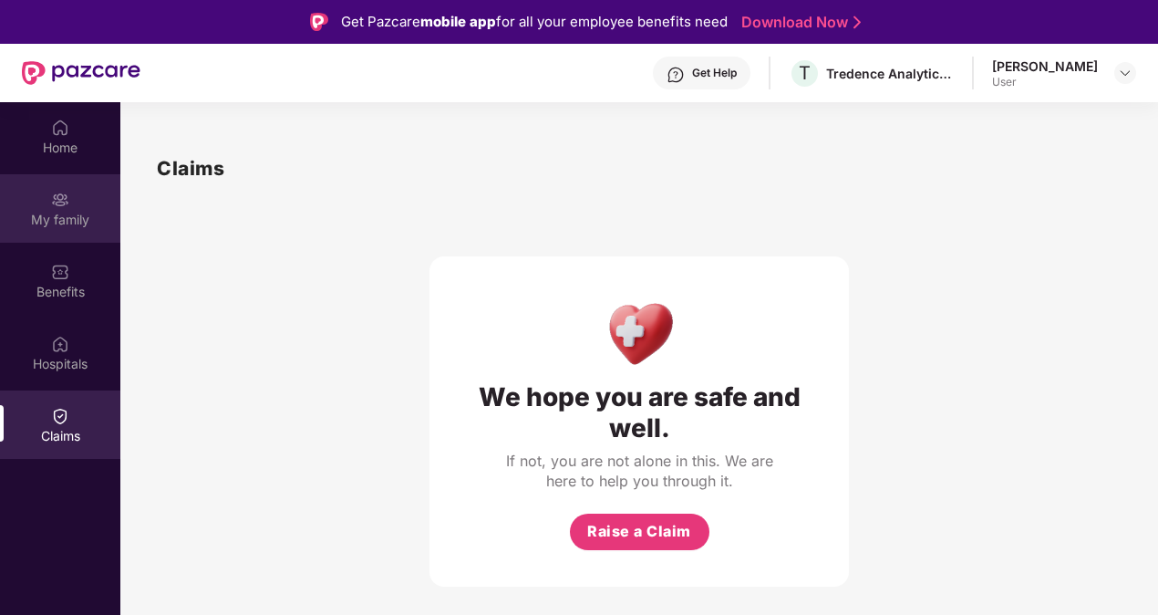
click at [61, 229] on div "My family" at bounding box center [60, 208] width 120 height 68
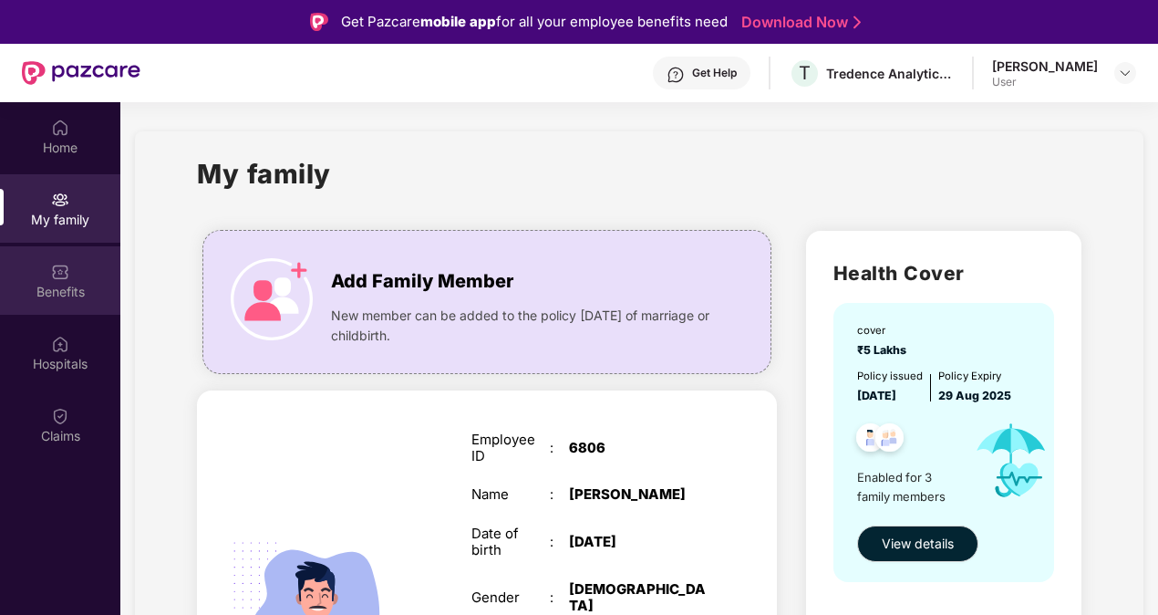
click at [58, 280] on img at bounding box center [60, 272] width 18 height 18
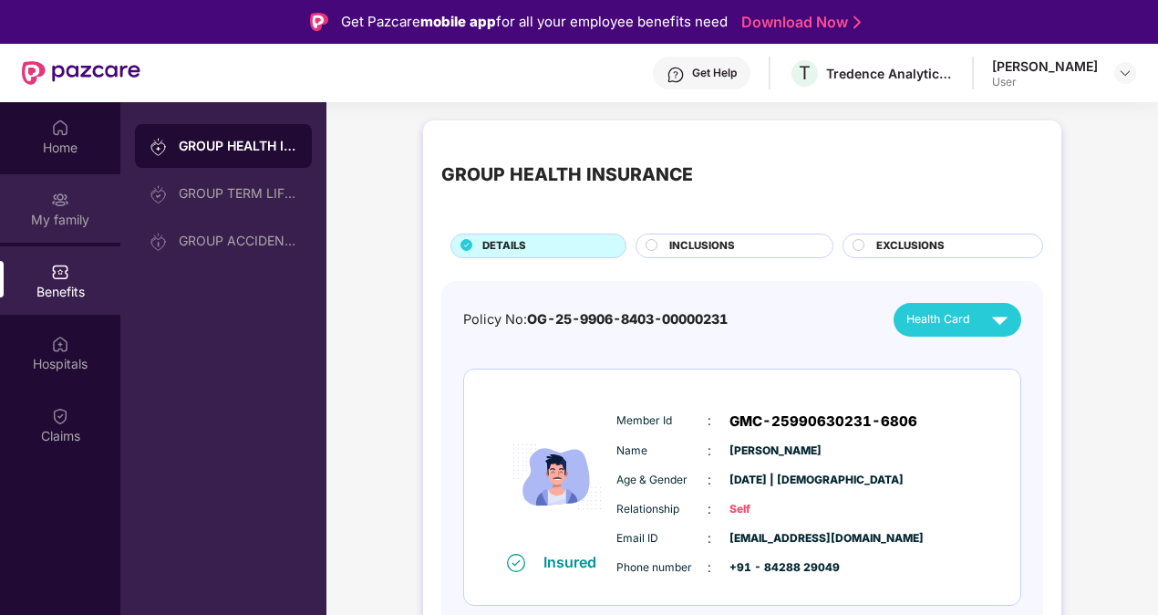
click at [55, 221] on div "My family" at bounding box center [60, 220] width 120 height 18
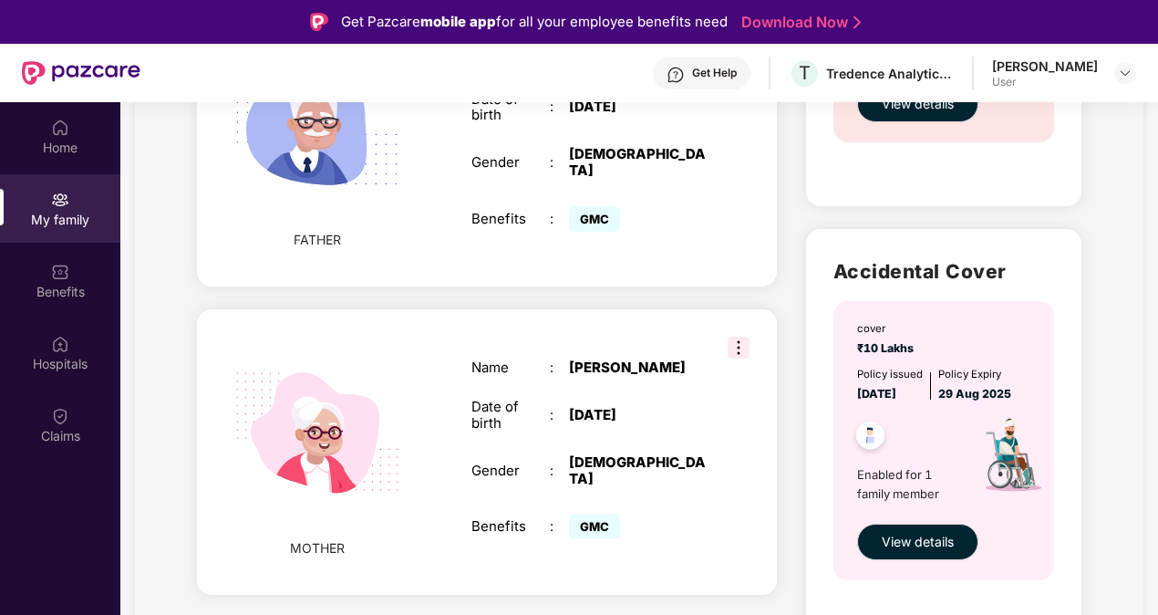
scroll to position [713, 0]
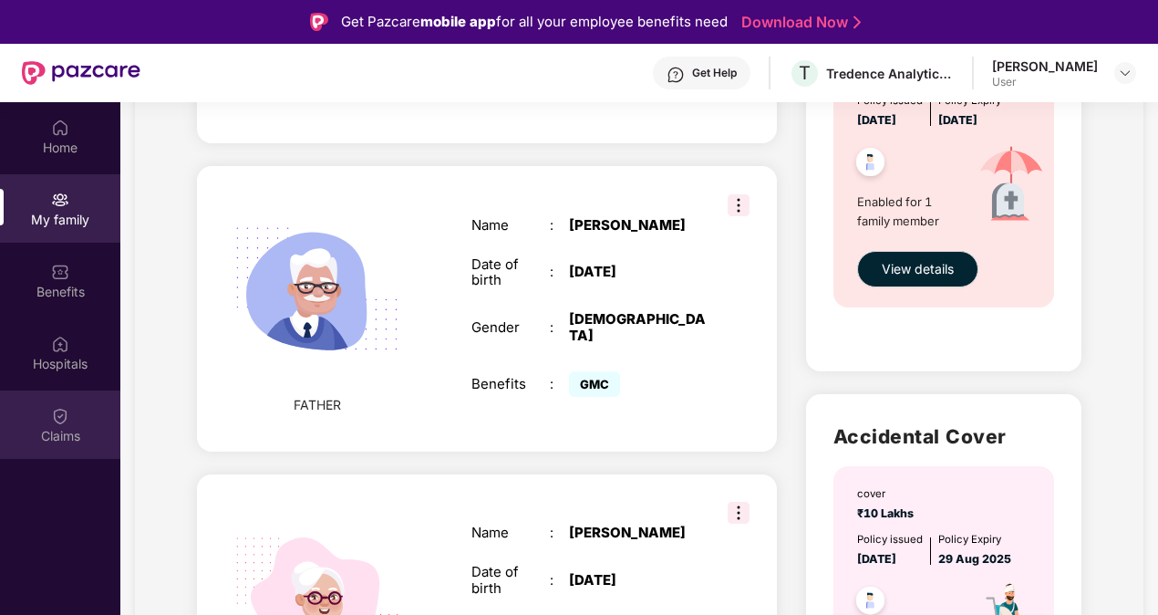
click at [70, 402] on div "Claims" at bounding box center [60, 424] width 120 height 68
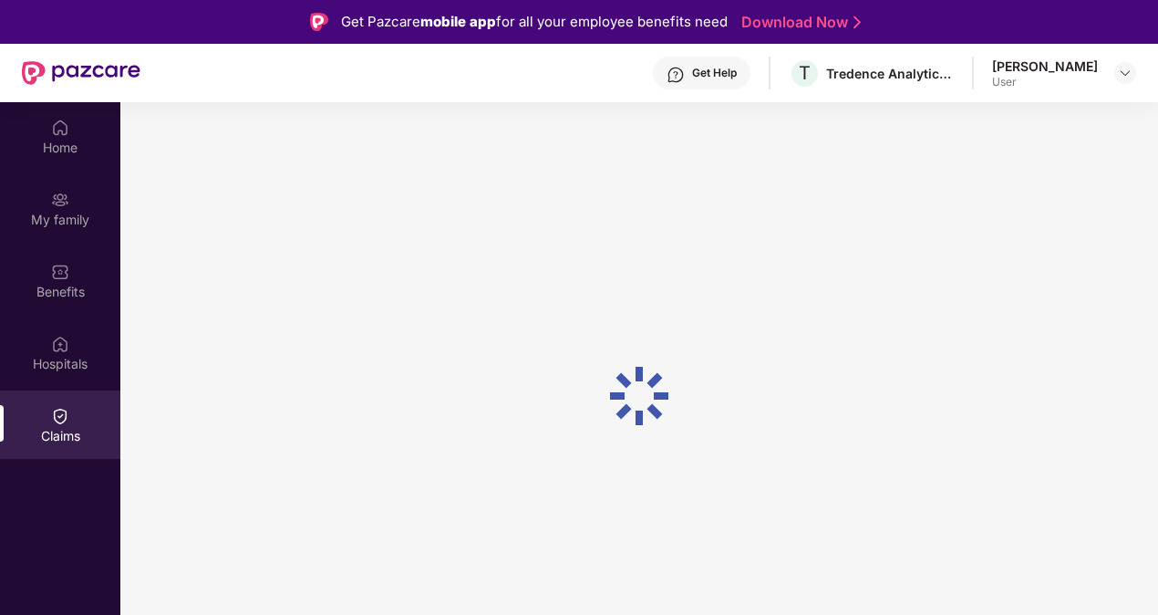
scroll to position [0, 0]
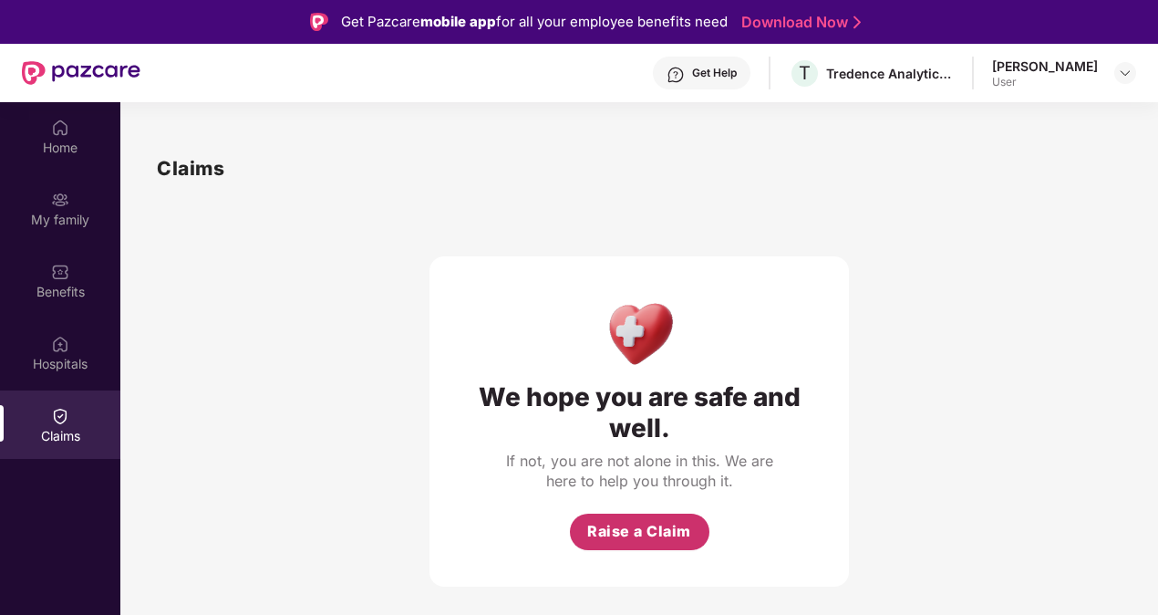
click at [634, 524] on span "Raise a Claim" at bounding box center [639, 531] width 104 height 23
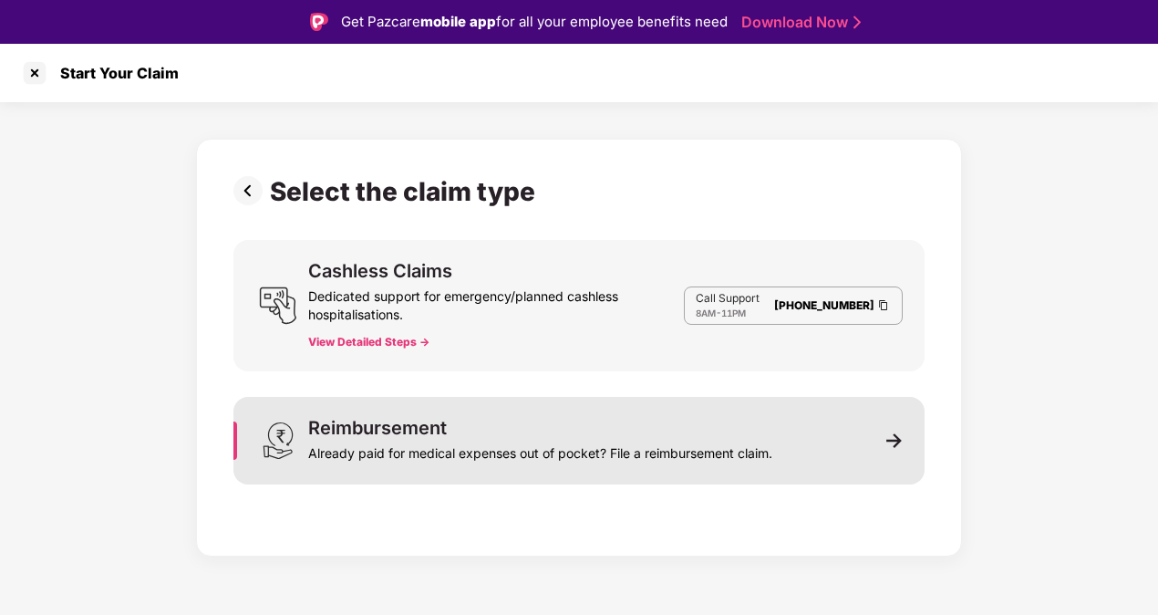
click at [864, 462] on div "Reimbursement Already paid for medical expenses out of pocket? File a reimburse…" at bounding box center [578, 441] width 691 height 88
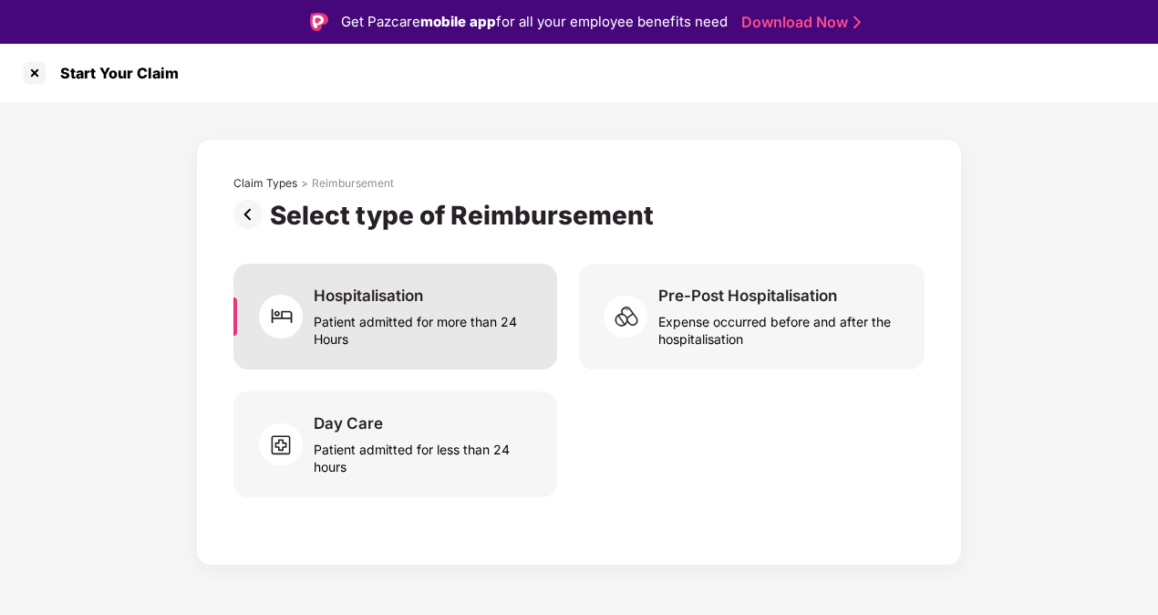
click at [477, 310] on div "Patient admitted for more than 24 Hours" at bounding box center [425, 327] width 222 height 42
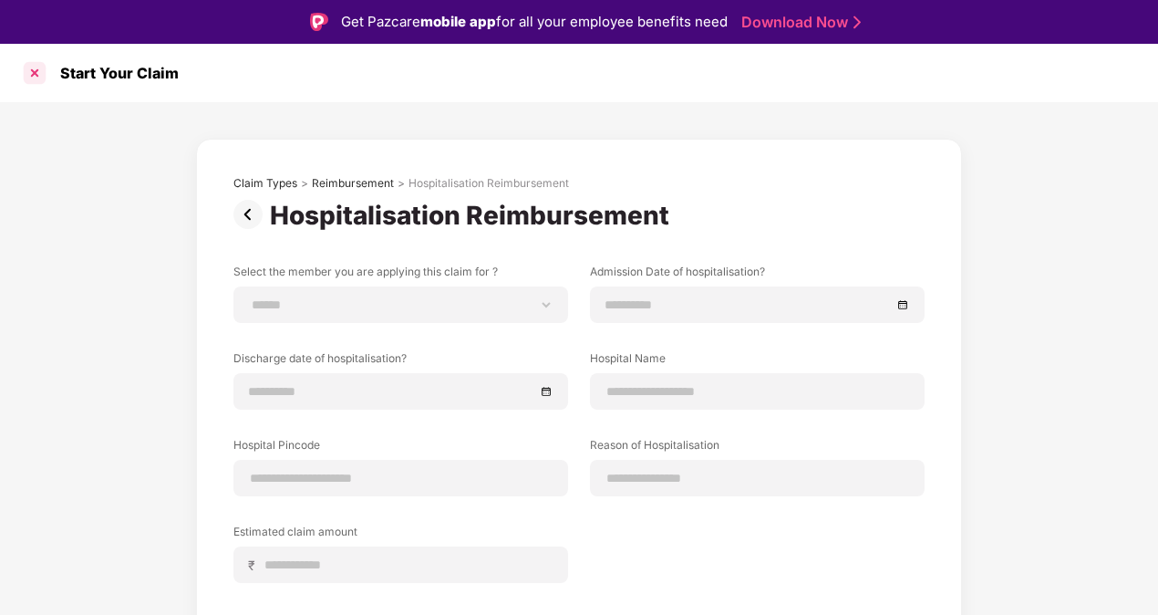
click at [33, 82] on div at bounding box center [34, 72] width 29 height 29
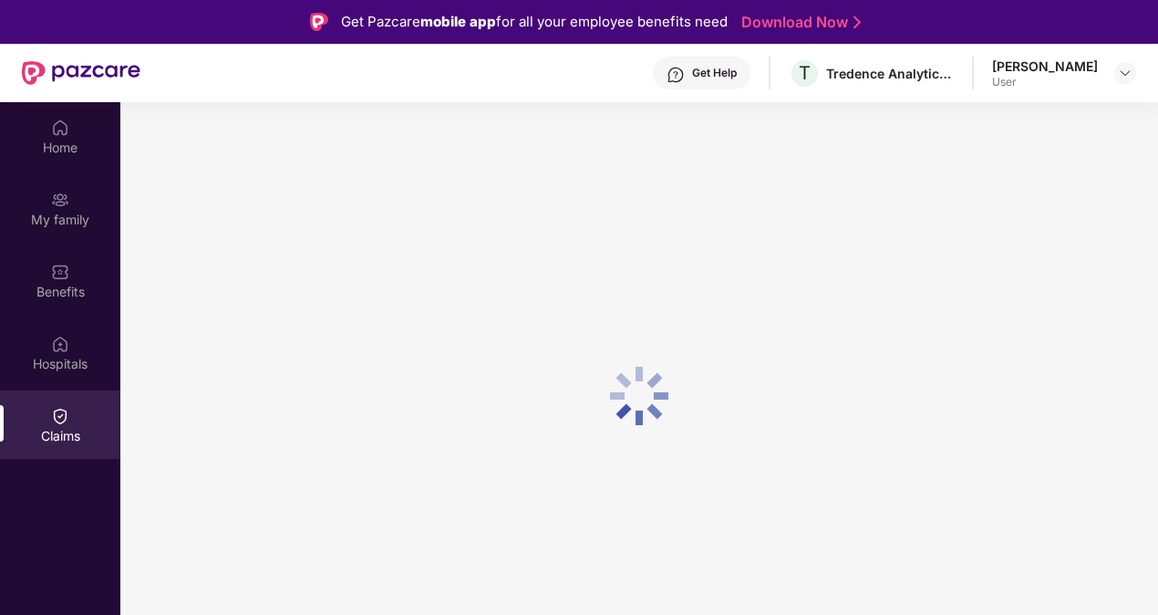
click at [723, 71] on div "Get Help" at bounding box center [714, 73] width 45 height 15
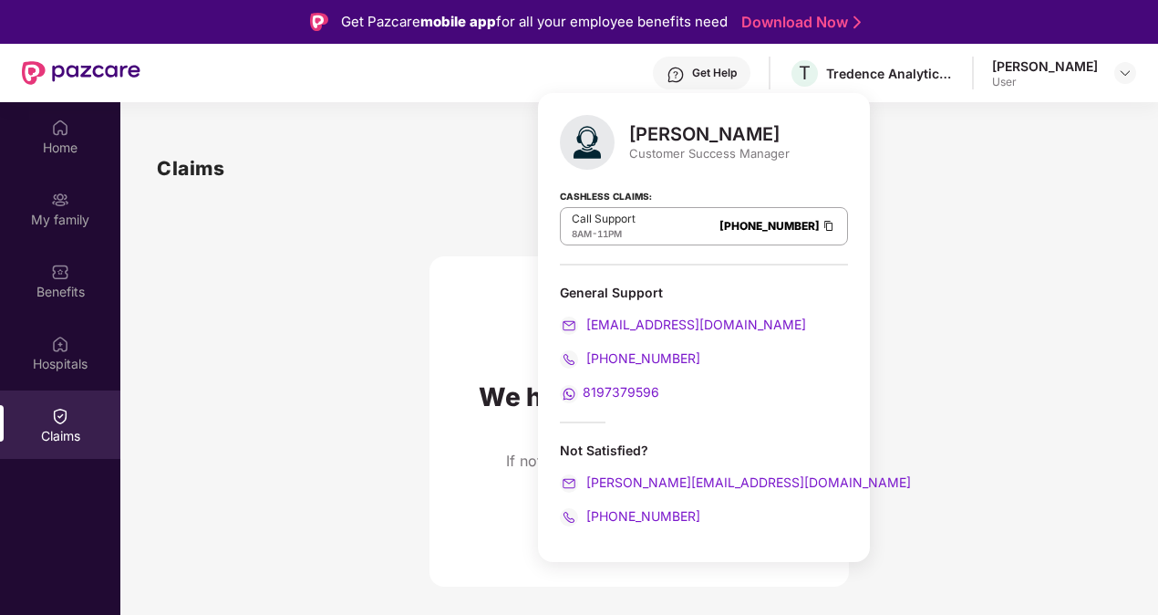
click at [325, 335] on div "We hope you are safe and well. If not, you are not alone in this. We are here t…" at bounding box center [639, 384] width 965 height 403
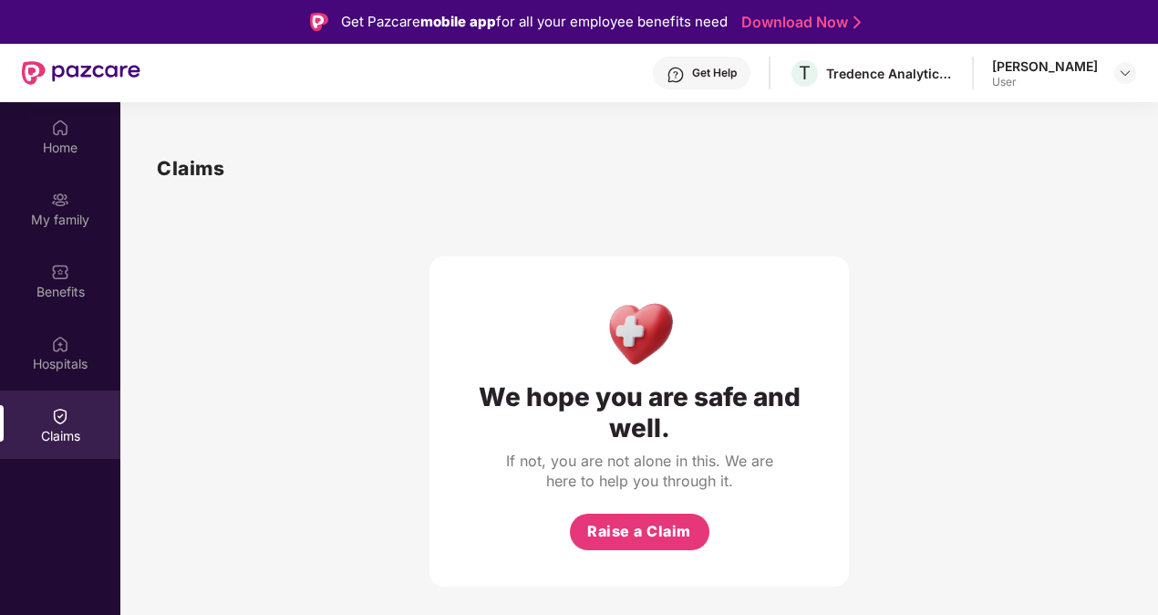
click at [1028, 62] on div "[PERSON_NAME]" at bounding box center [1045, 65] width 106 height 17
click at [1122, 67] on img at bounding box center [1125, 73] width 15 height 15
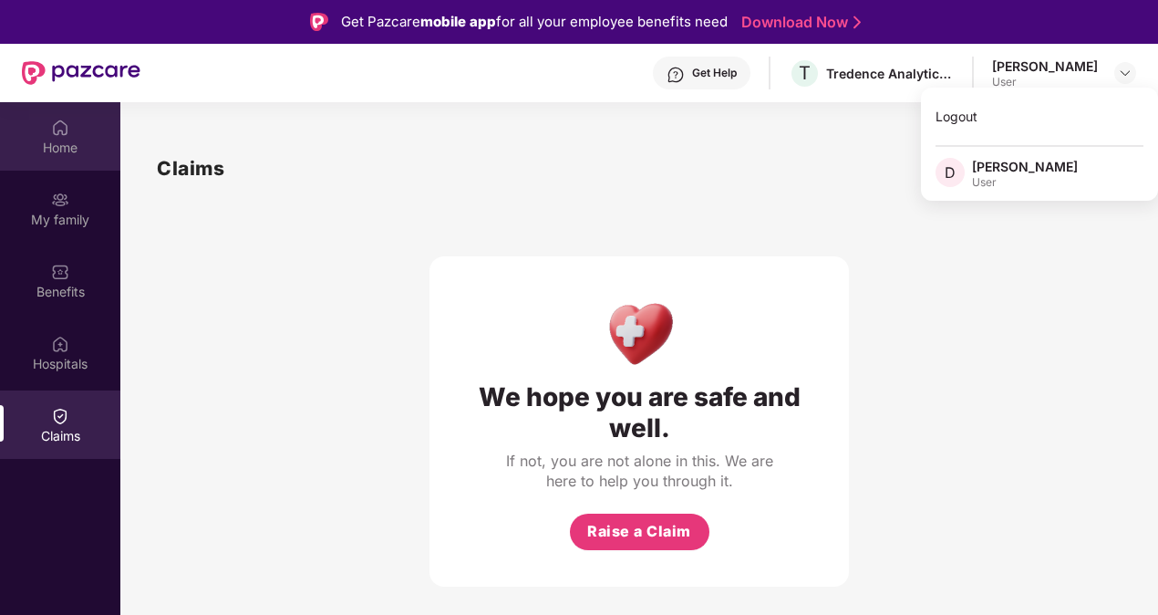
click at [86, 148] on div "Home" at bounding box center [60, 148] width 120 height 18
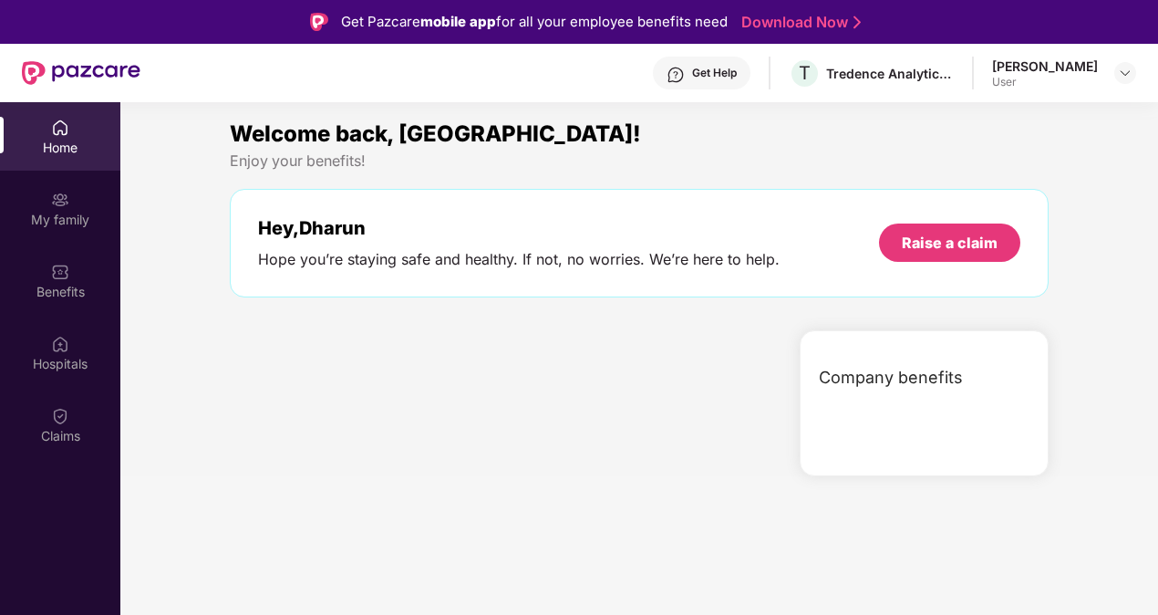
scroll to position [102, 0]
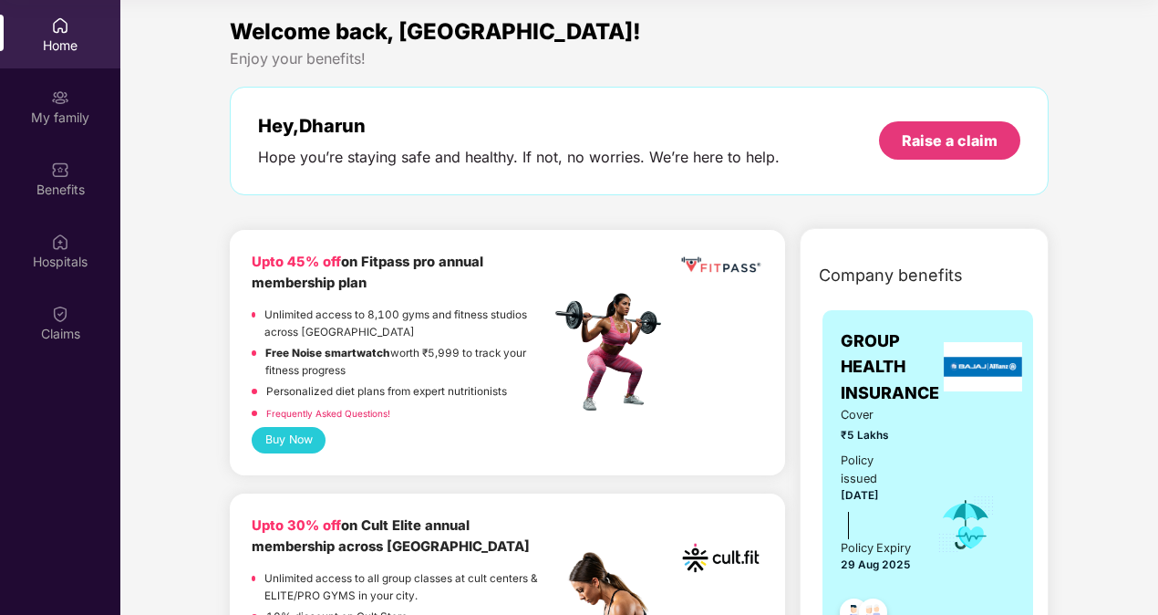
click at [899, 277] on span "Company benefits" at bounding box center [891, 276] width 144 height 26
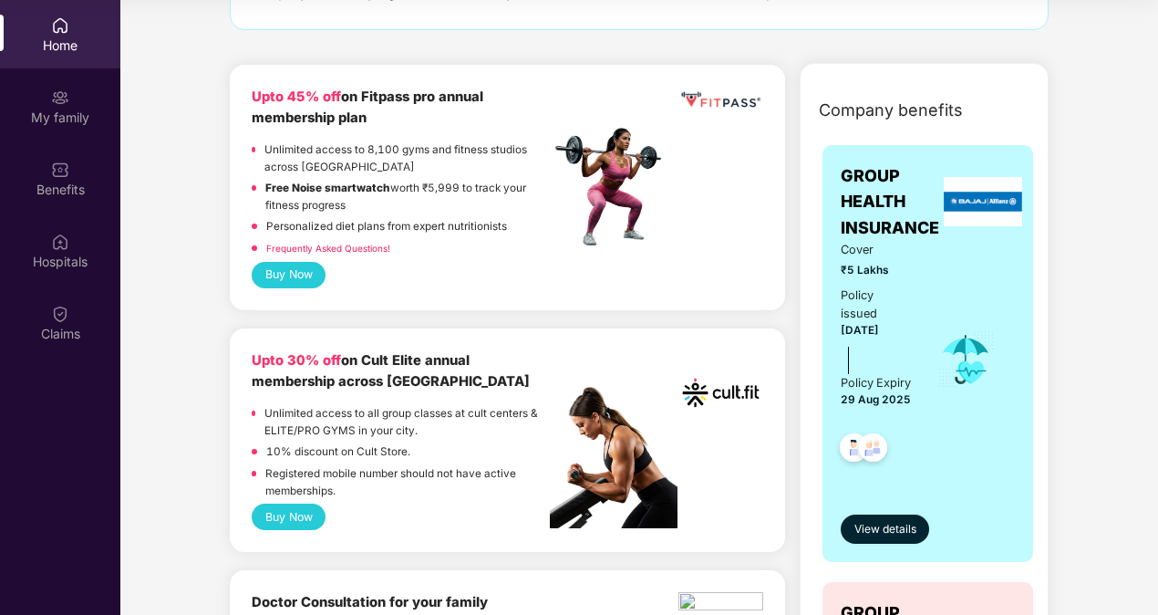
scroll to position [164, 0]
click at [285, 273] on button "Buy Now" at bounding box center [289, 276] width 74 height 26
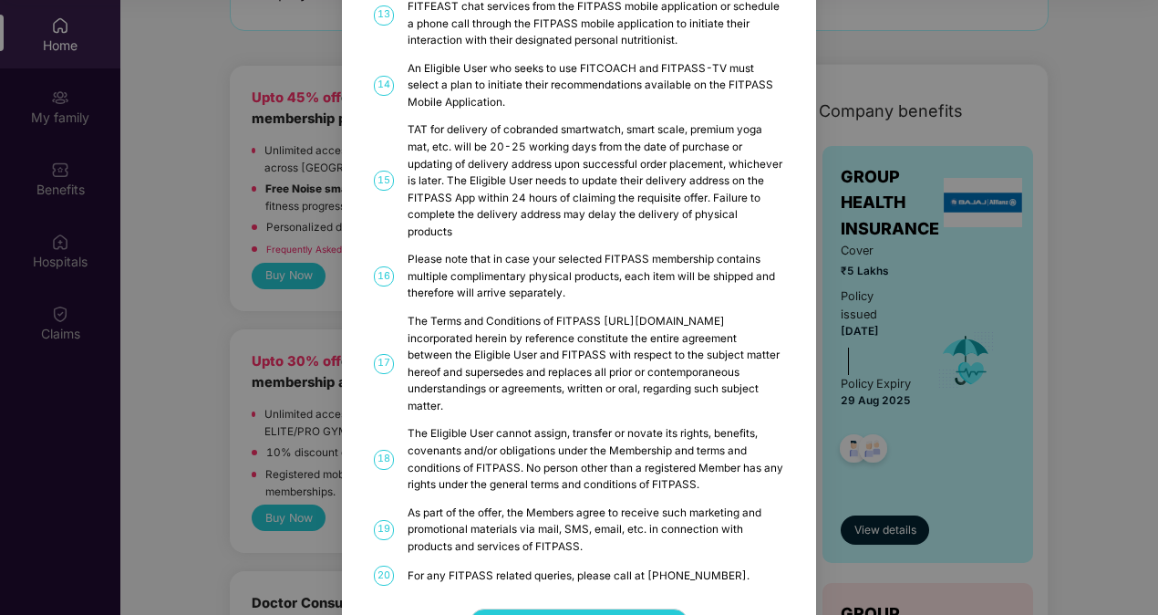
scroll to position [910, 0]
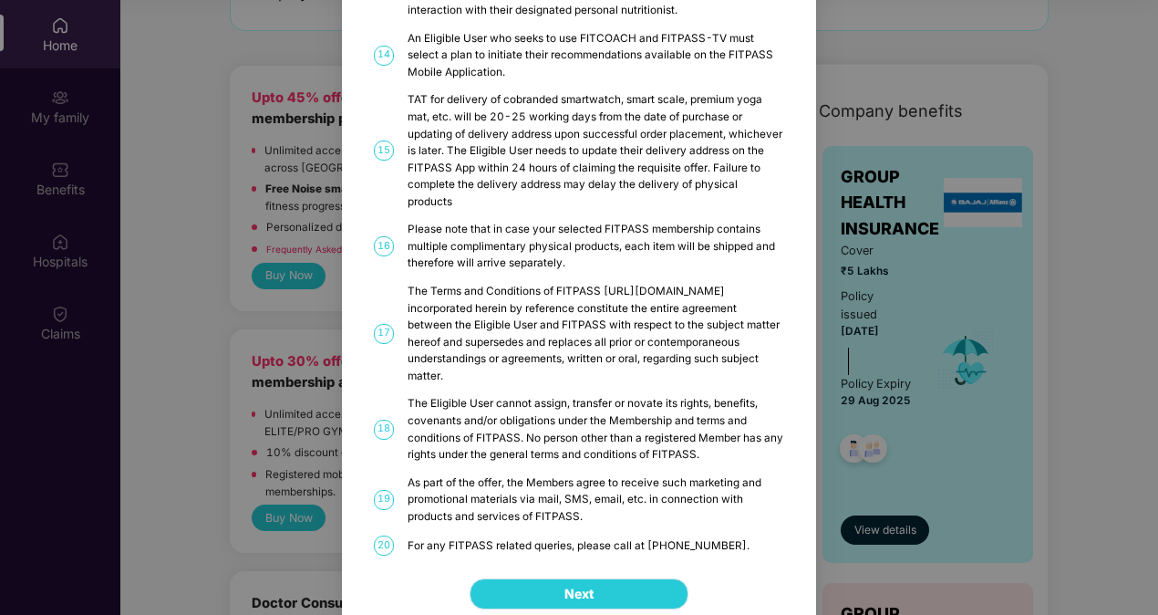
click at [576, 578] on button "Next" at bounding box center [579, 593] width 219 height 31
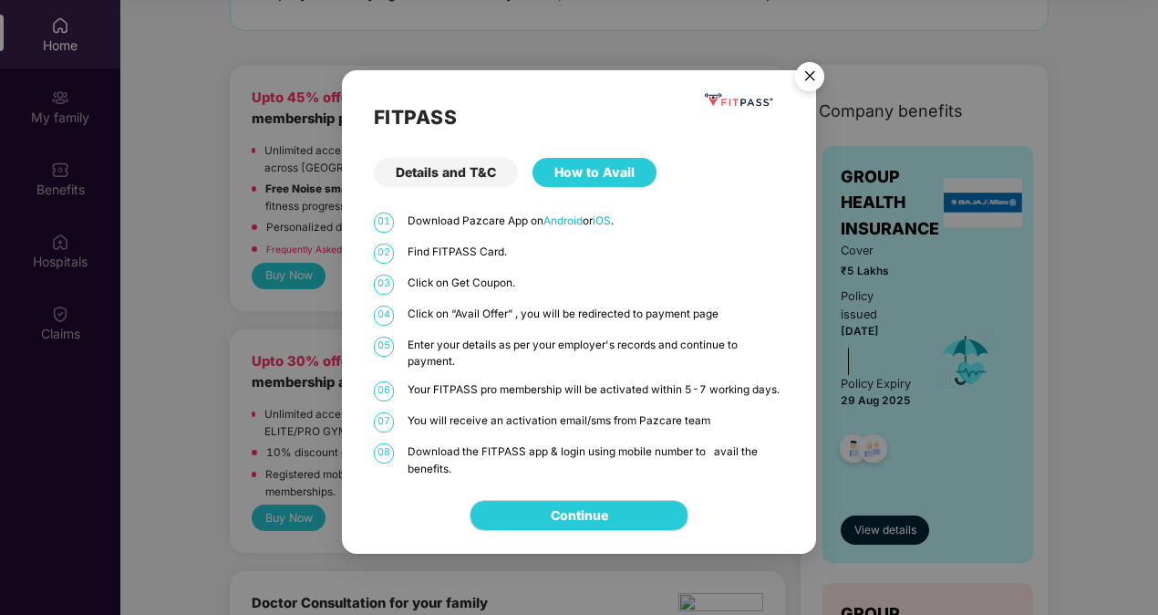
click at [816, 72] on img "Close" at bounding box center [809, 79] width 51 height 51
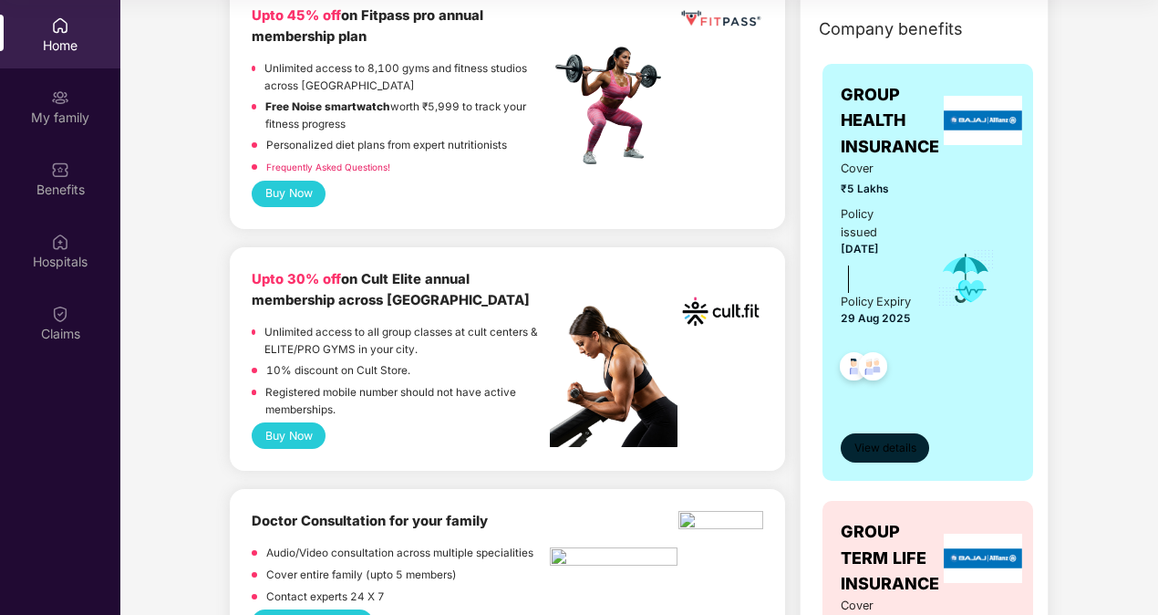
scroll to position [248, 0]
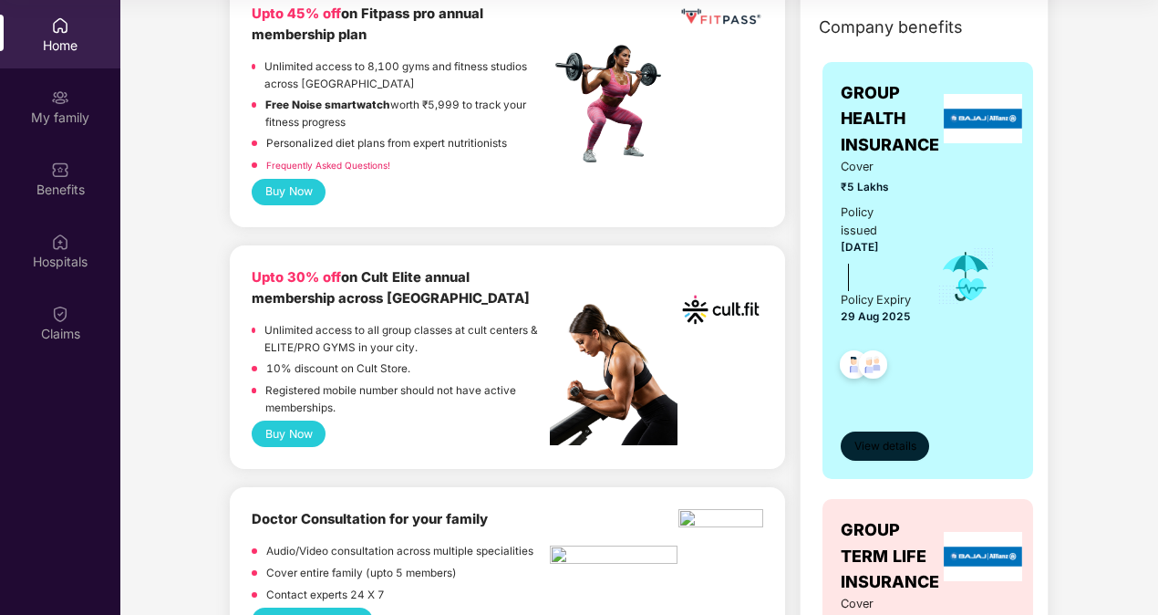
click at [908, 455] on span "View details" at bounding box center [886, 446] width 62 height 17
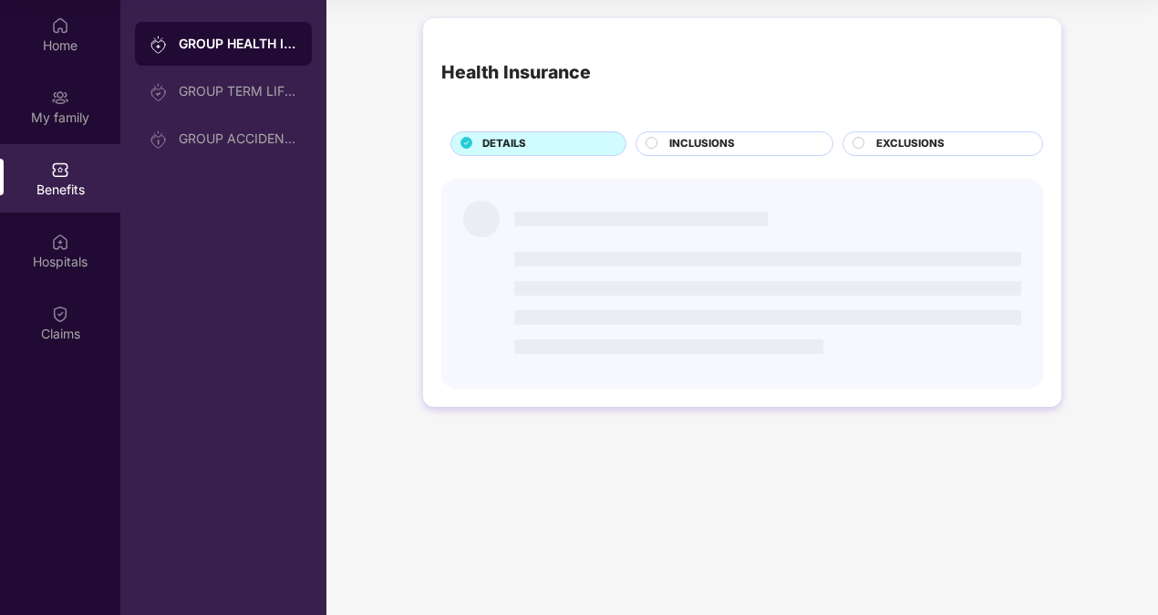
scroll to position [0, 0]
click at [703, 140] on span "INCLUSIONS" at bounding box center [702, 144] width 66 height 16
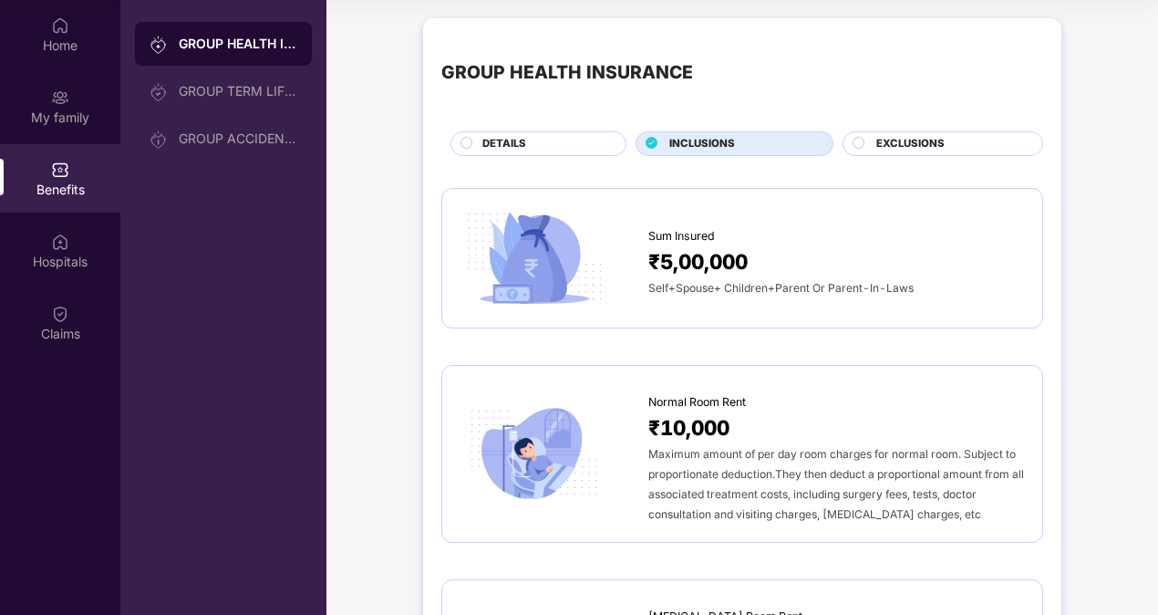
click at [568, 140] on div "DETAILS" at bounding box center [544, 145] width 143 height 19
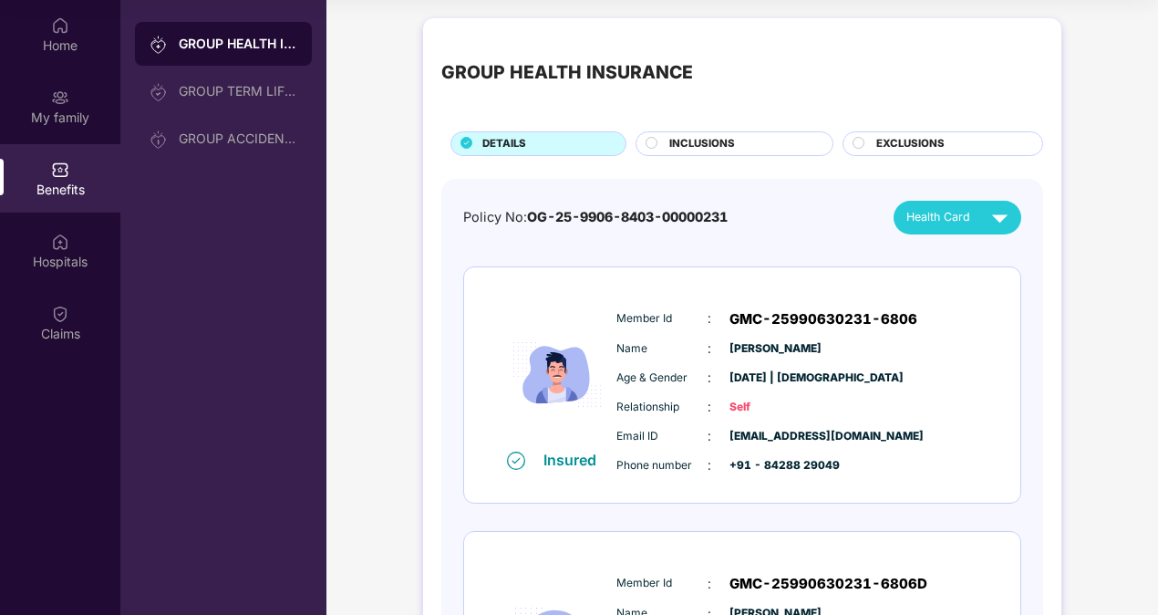
click at [737, 145] on div "INCLUSIONS" at bounding box center [741, 145] width 163 height 19
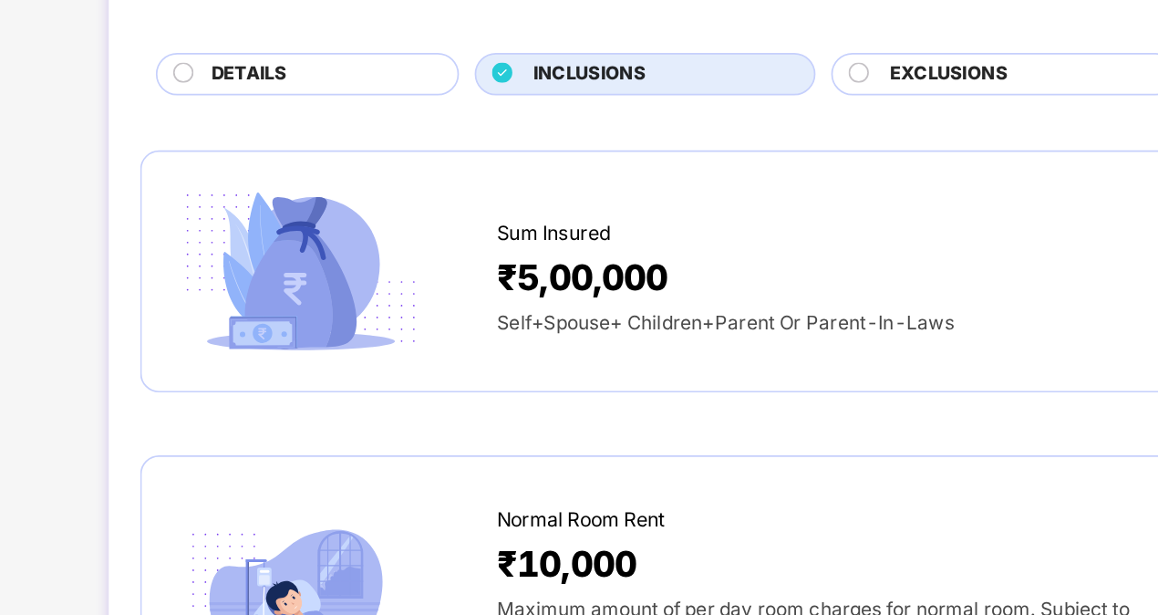
scroll to position [102, 0]
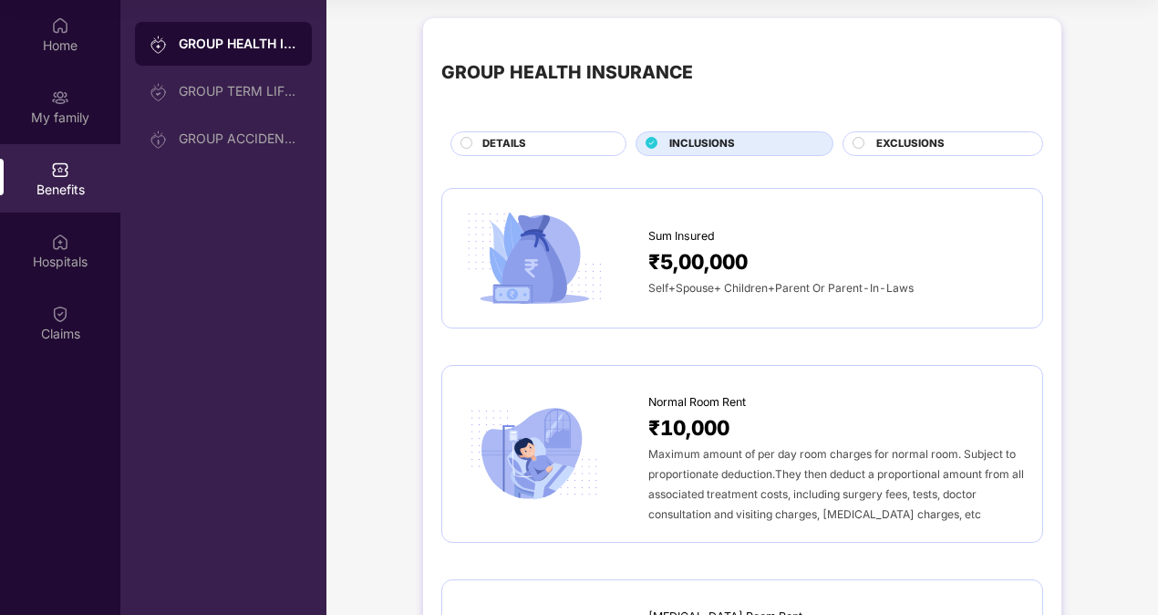
click at [921, 139] on span "EXCLUSIONS" at bounding box center [911, 144] width 68 height 16
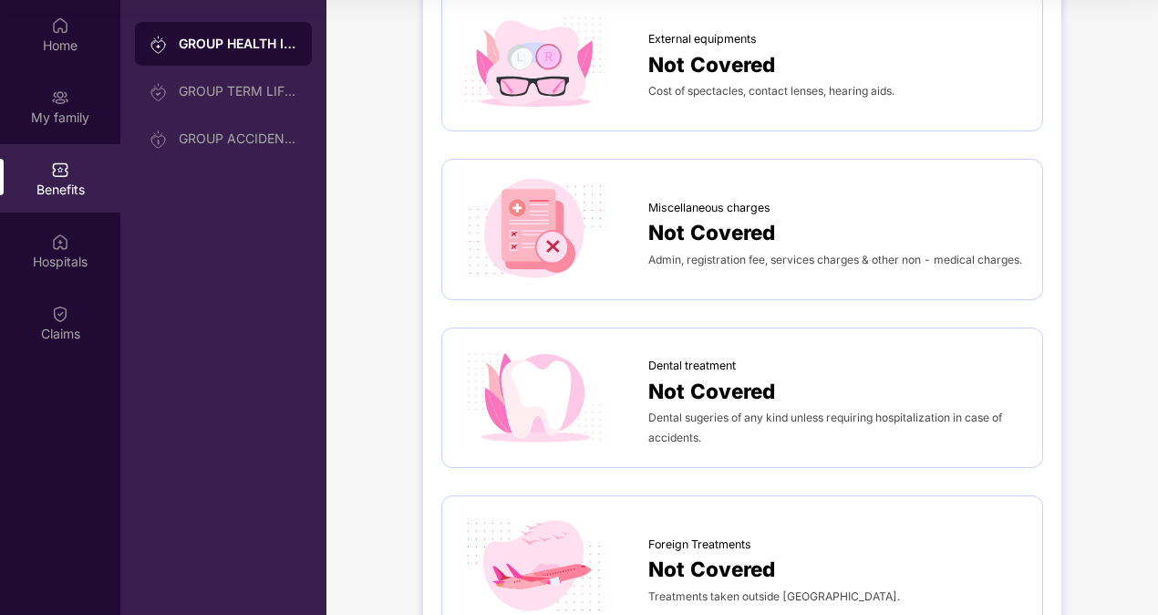
scroll to position [532, 0]
click at [779, 254] on span "Admin, registration fee, services charges & other non - medical charges." at bounding box center [835, 261] width 374 height 14
click at [662, 192] on div "Miscellaneous charges" at bounding box center [836, 205] width 376 height 27
click at [550, 217] on img at bounding box center [535, 231] width 148 height 103
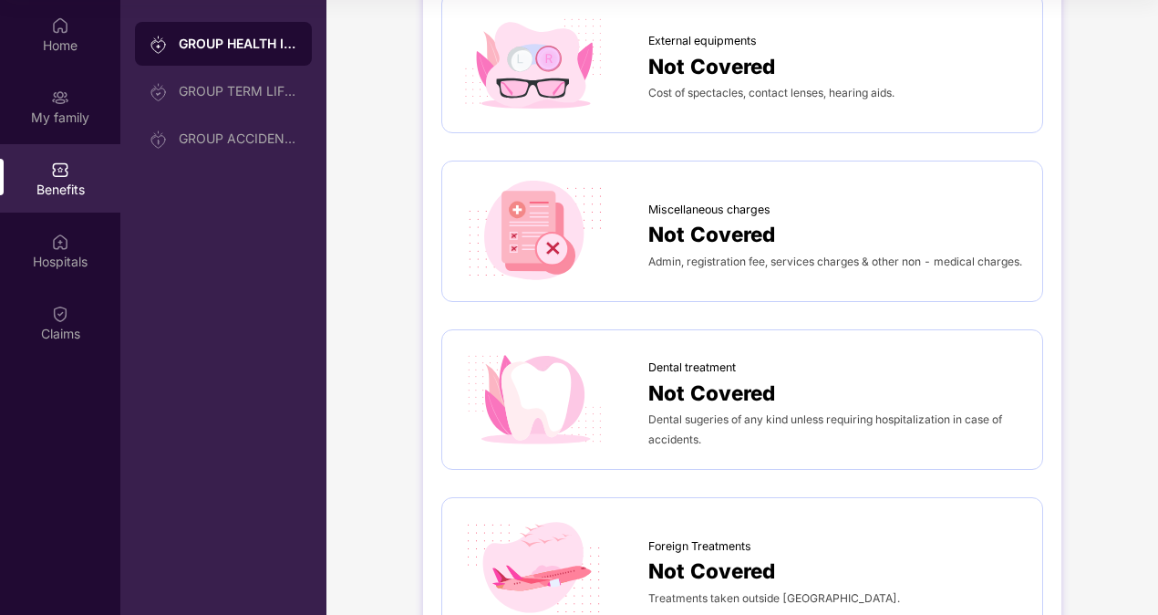
click at [550, 217] on img at bounding box center [535, 231] width 148 height 103
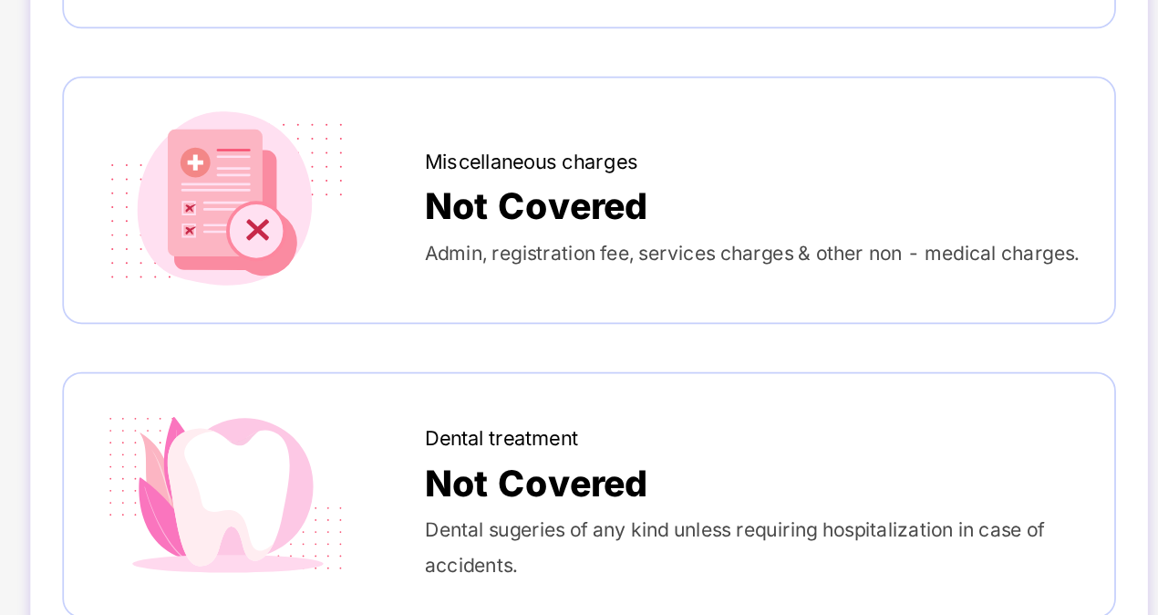
scroll to position [102, 0]
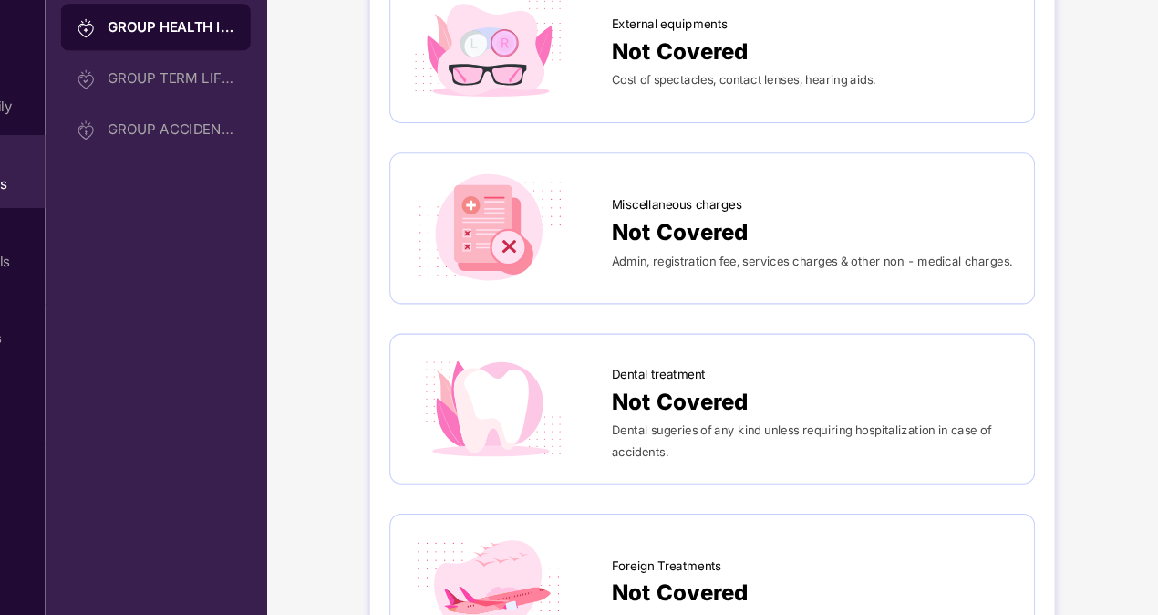
click at [804, 271] on div "Admin, registration fee, services charges & other non - medical charges." at bounding box center [836, 261] width 376 height 20
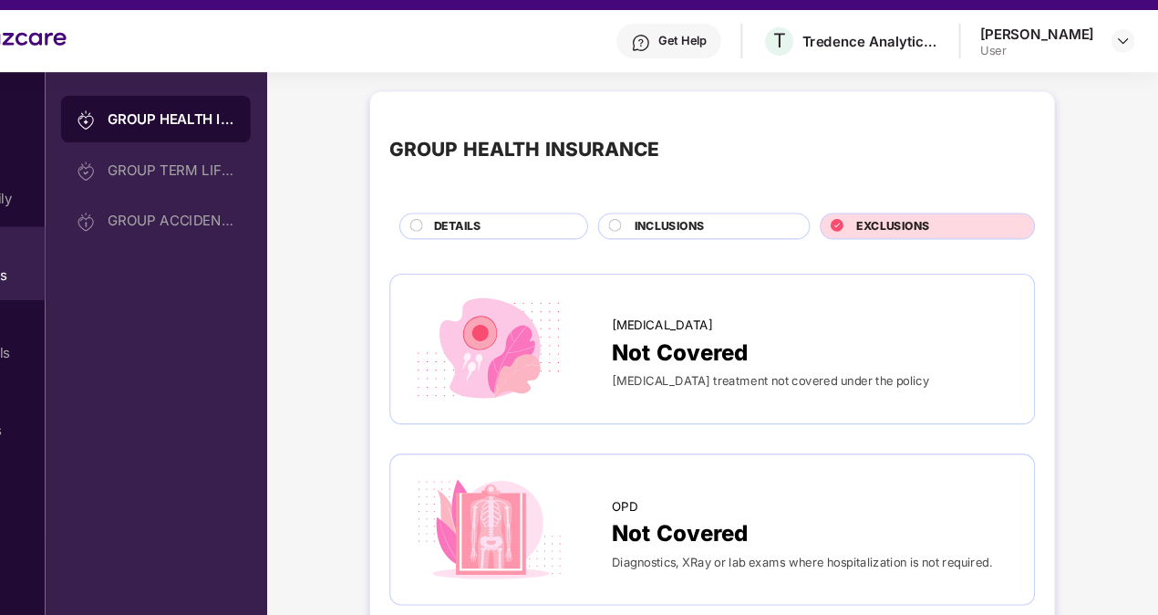
scroll to position [33, 0]
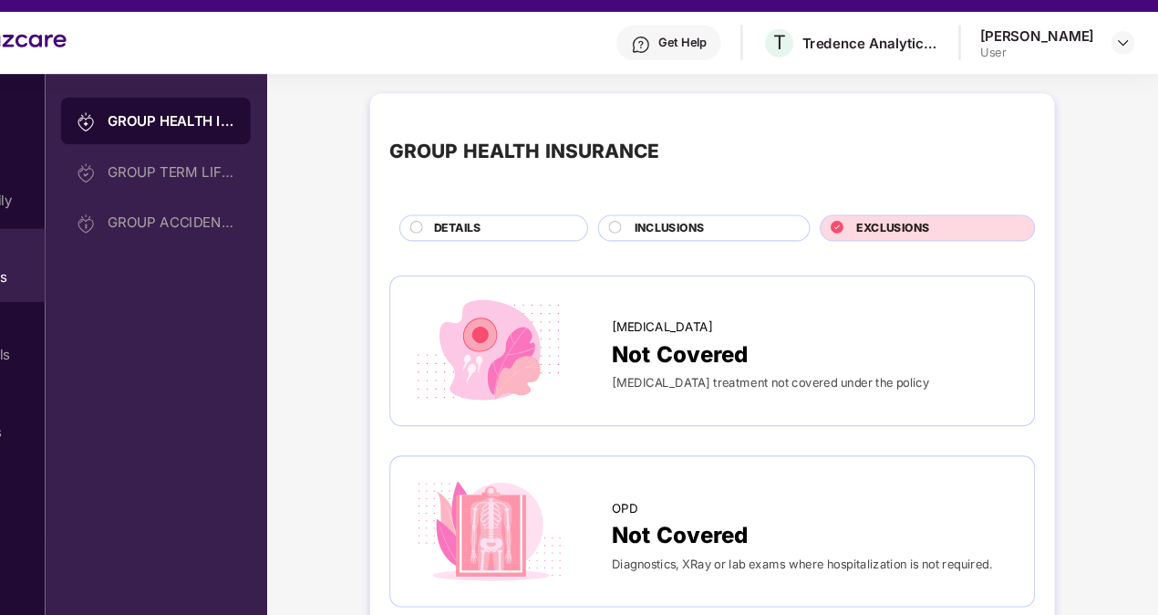
click at [757, 218] on div "INCLUSIONS" at bounding box center [741, 214] width 163 height 19
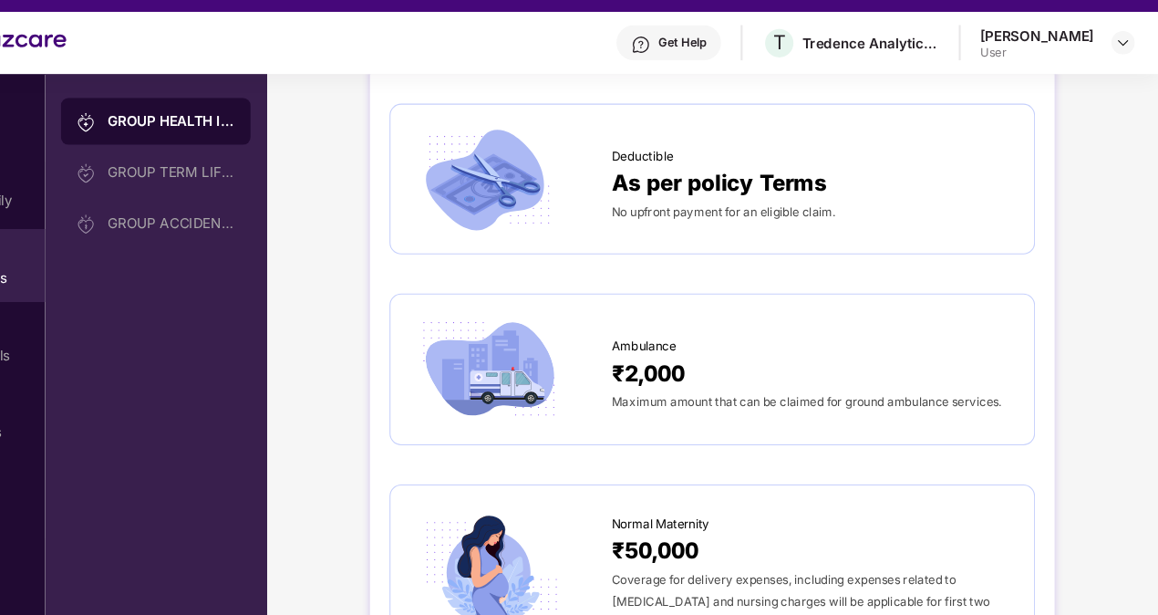
scroll to position [1334, 0]
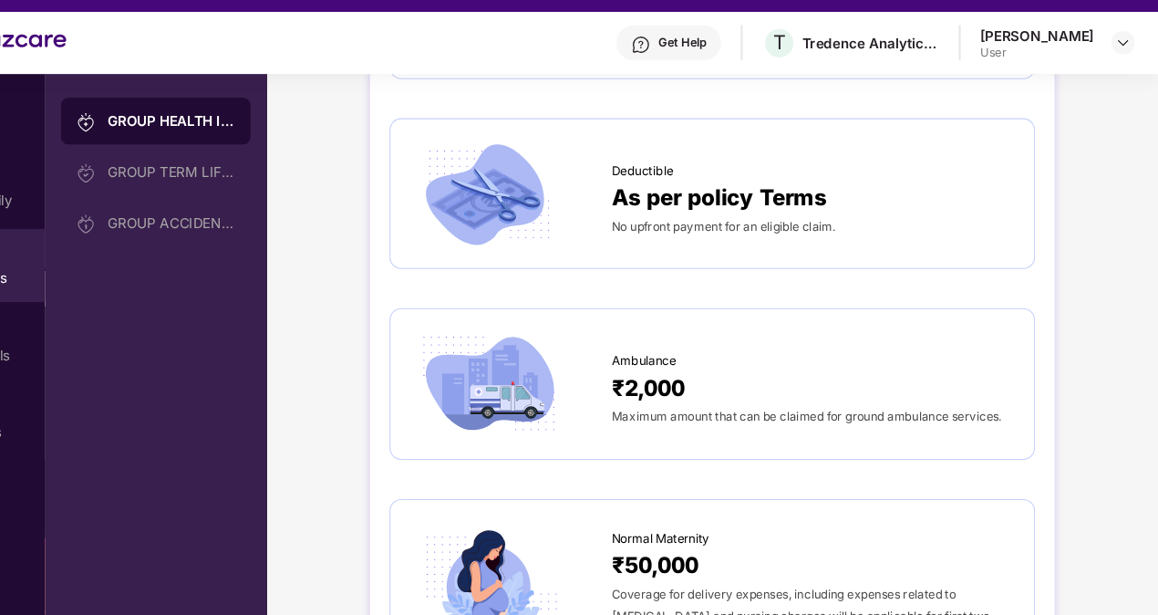
click at [790, 192] on span "As per policy Terms" at bounding box center [748, 184] width 201 height 32
drag, startPoint x: 790, startPoint y: 192, endPoint x: 908, endPoint y: 208, distance: 118.7
click at [908, 208] on div "No upfront payment for an eligible claim." at bounding box center [836, 211] width 376 height 20
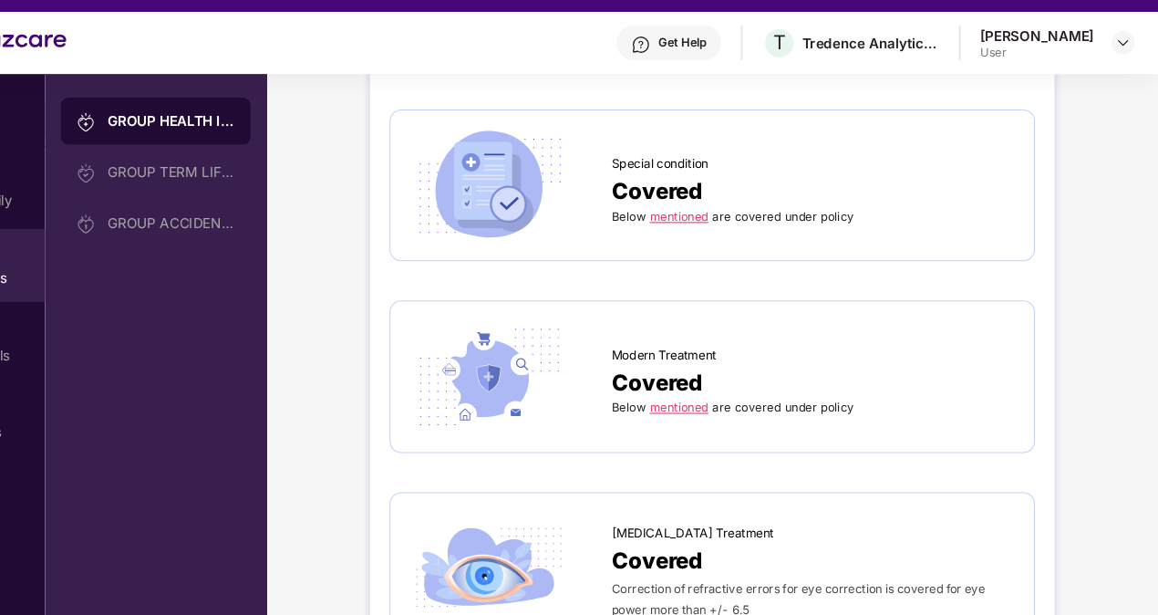
scroll to position [2269, 0]
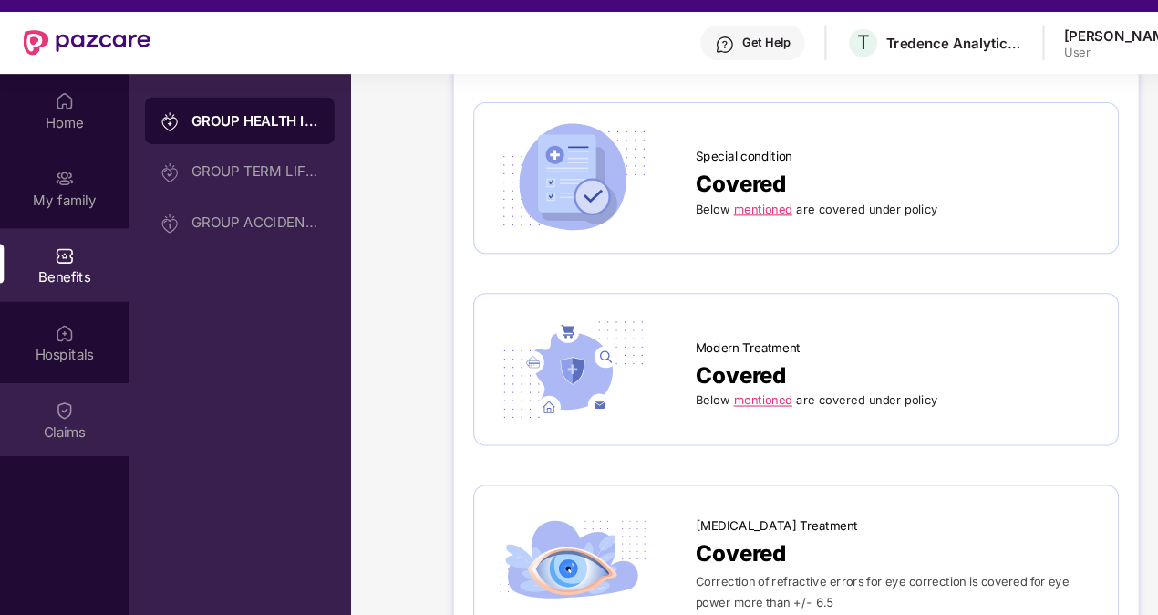
click at [55, 406] on div "Claims" at bounding box center [60, 403] width 120 height 18
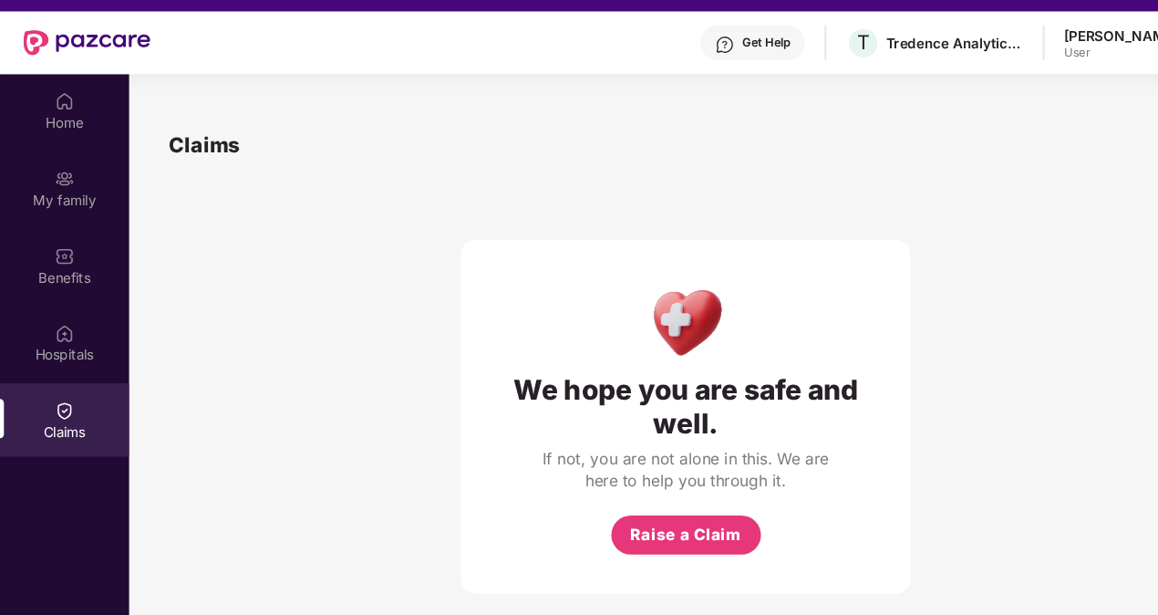
scroll to position [101, 0]
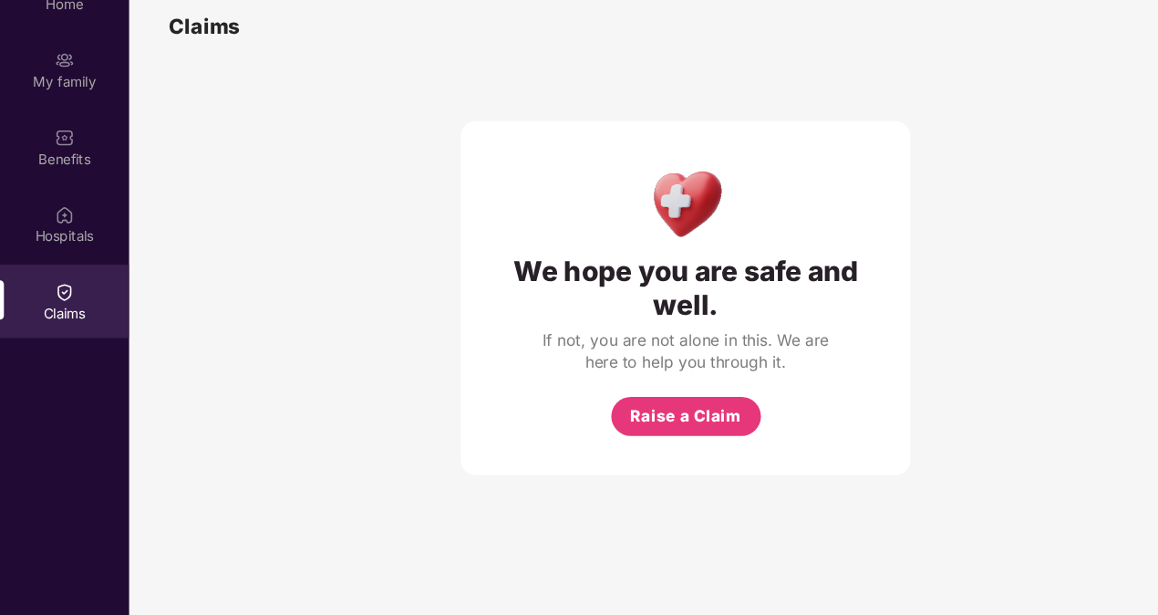
click at [685, 402] on div "We hope you are safe and well. If not, you are not alone in this. We are here t…" at bounding box center [640, 319] width 420 height 330
click at [680, 432] on span "Raise a Claim" at bounding box center [639, 429] width 104 height 23
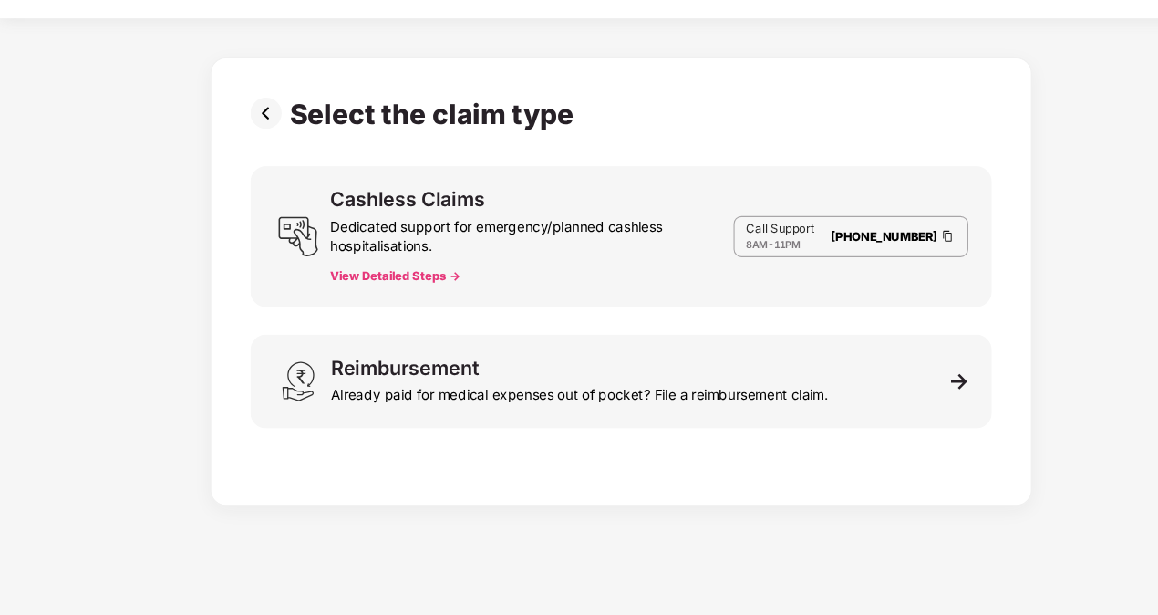
scroll to position [44, 0]
click at [360, 299] on button "View Detailed Steps ->" at bounding box center [368, 298] width 121 height 15
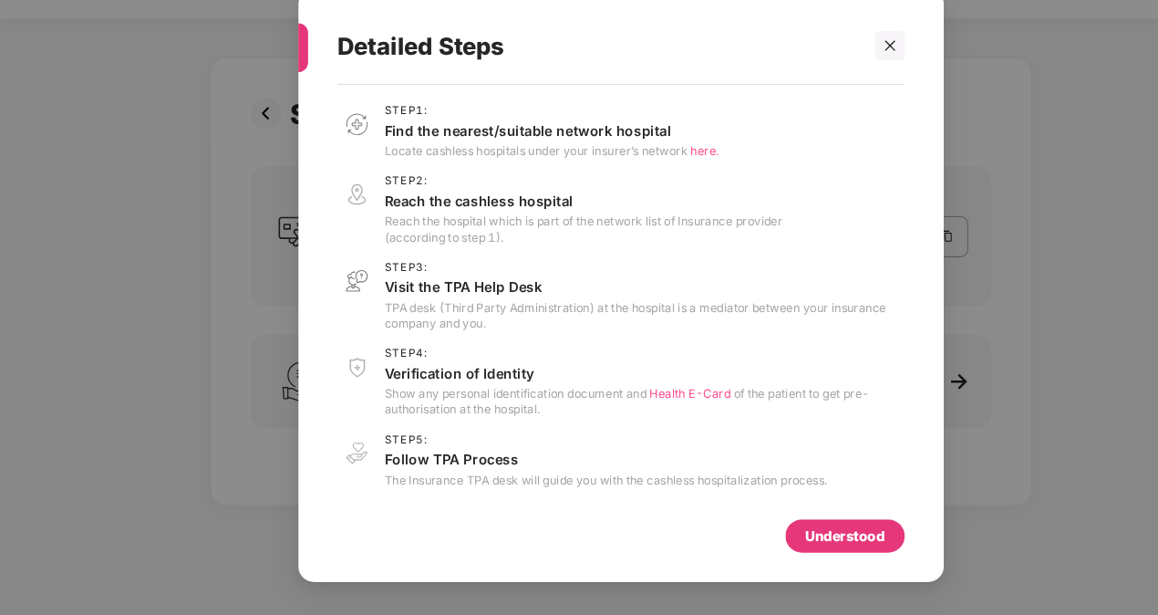
scroll to position [2, 0]
click at [836, 81] on div at bounding box center [829, 83] width 27 height 27
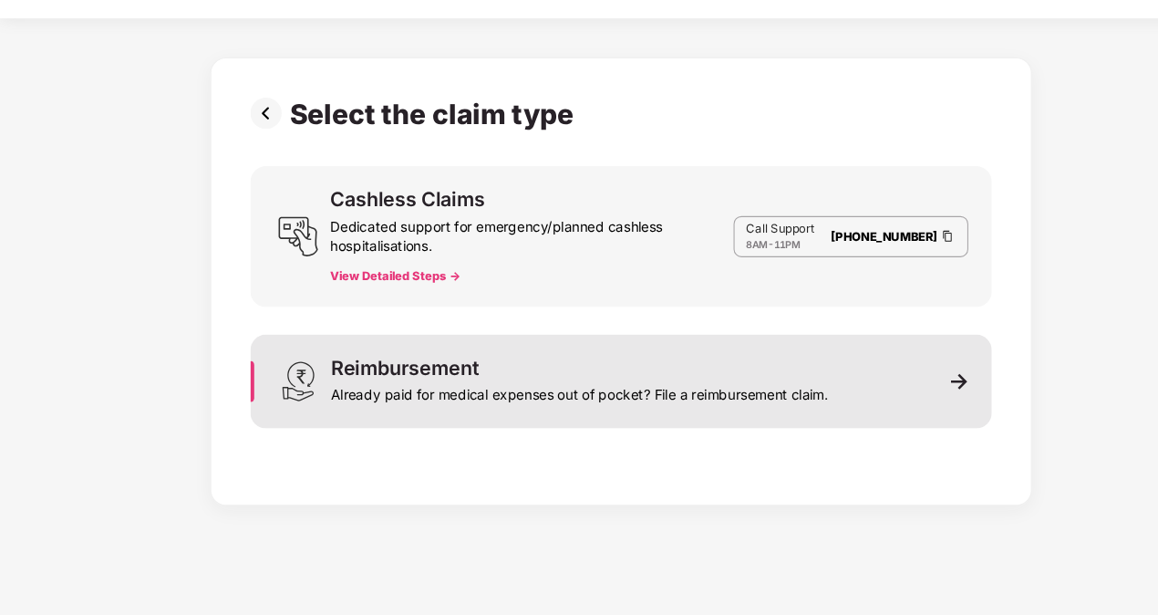
click at [693, 390] on div "Reimbursement Already paid for medical expenses out of pocket? File a reimburse…" at bounding box center [540, 397] width 464 height 44
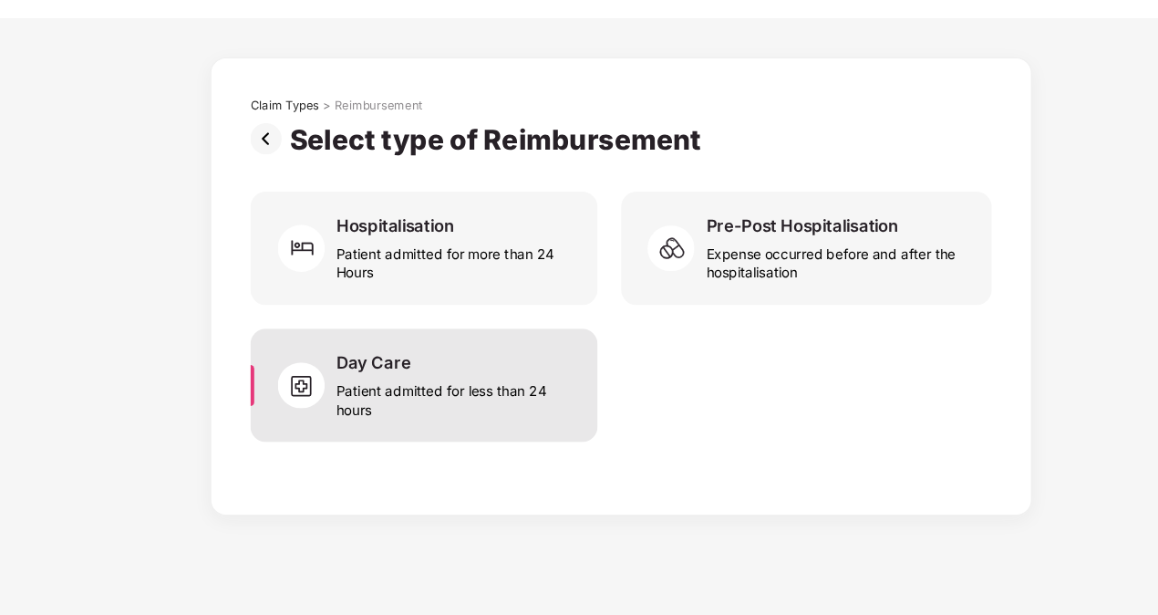
click at [451, 374] on div "Day Care Patient admitted for less than 24 hours" at bounding box center [425, 400] width 222 height 62
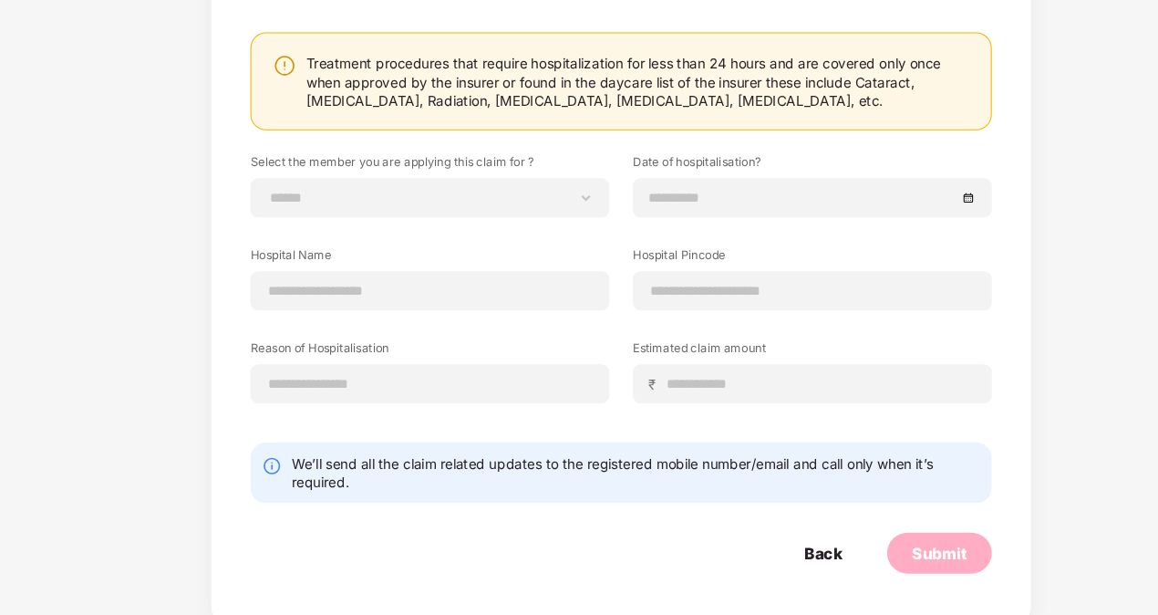
scroll to position [148, 0]
click at [438, 397] on input at bounding box center [401, 399] width 304 height 19
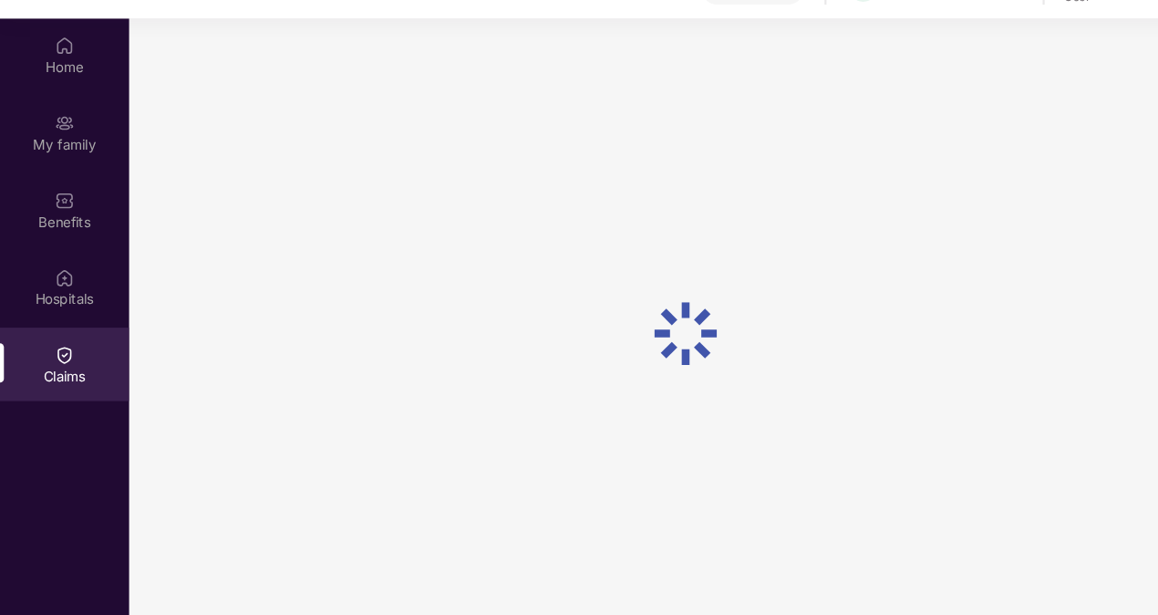
scroll to position [101, 0]
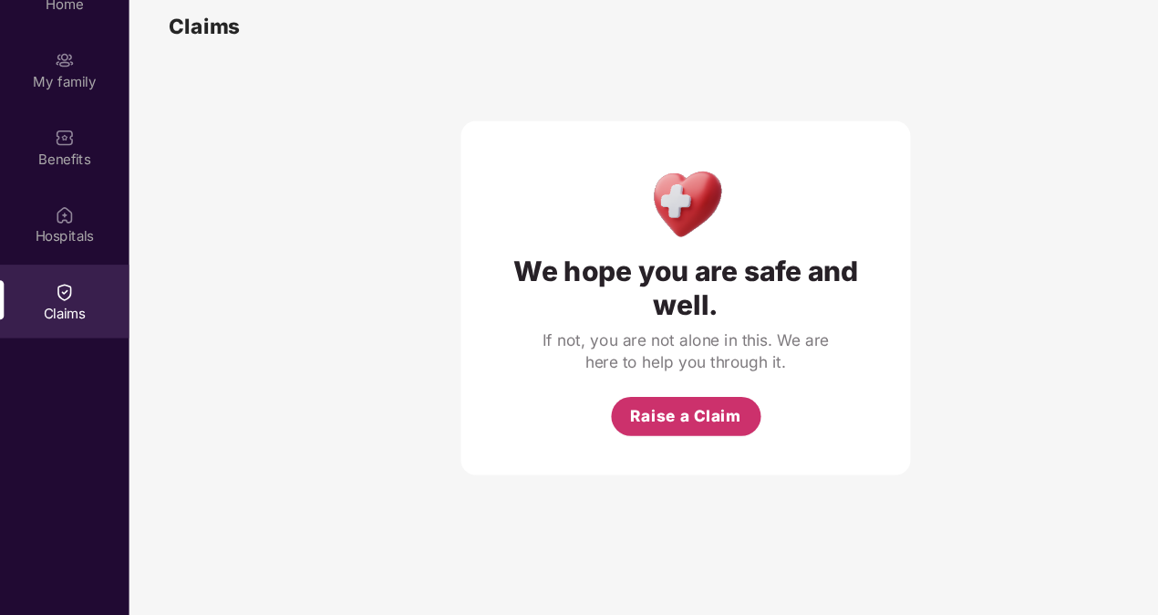
click at [638, 418] on span "Raise a Claim" at bounding box center [639, 429] width 104 height 23
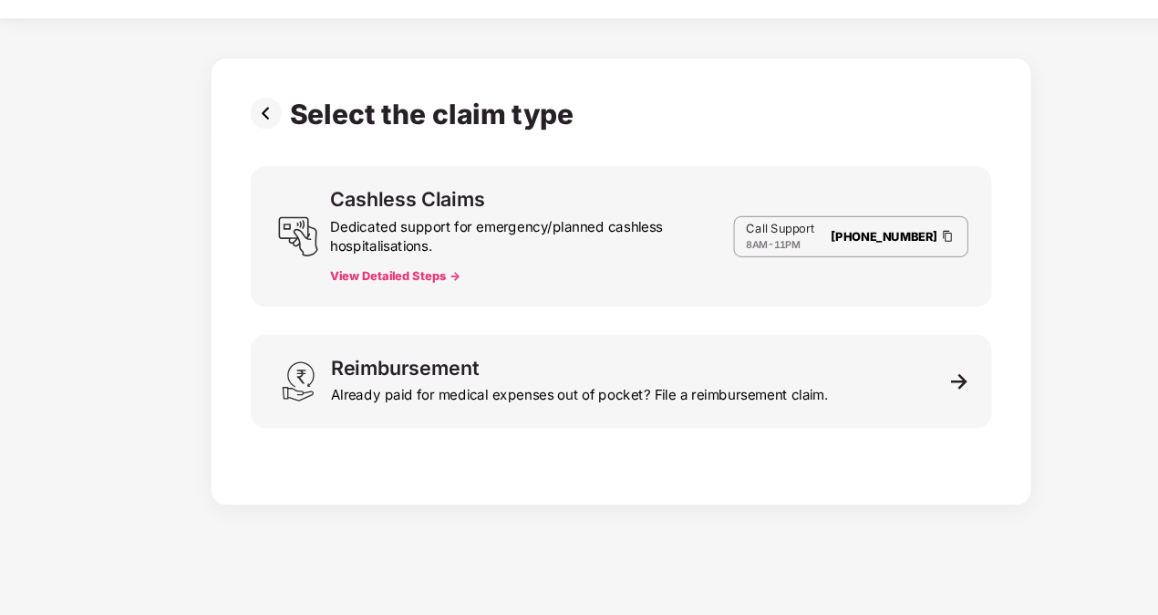
scroll to position [44, 0]
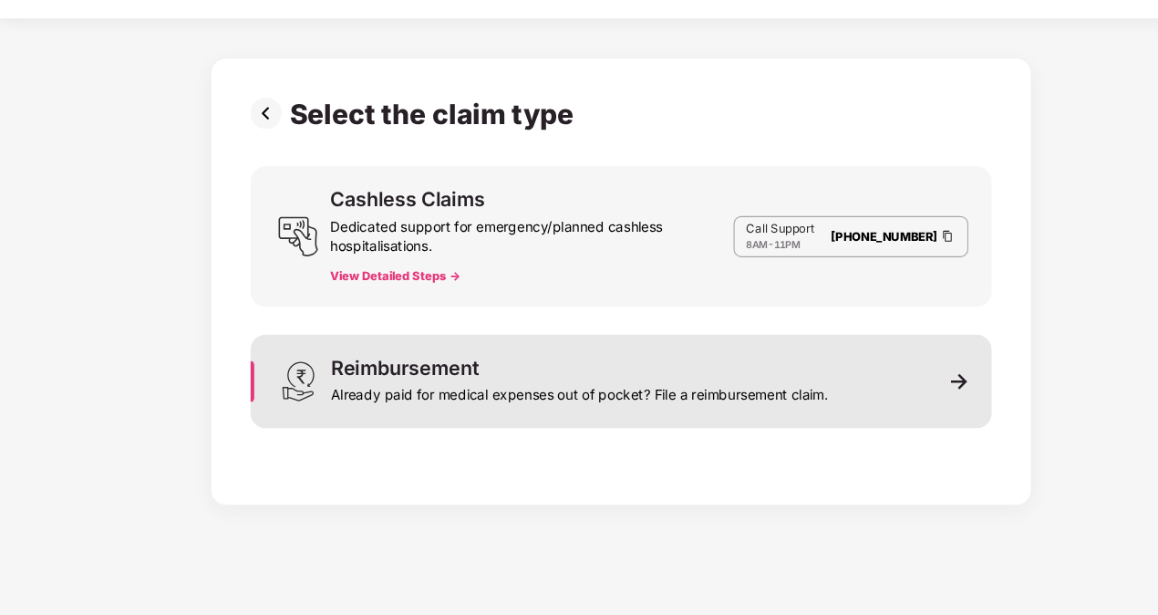
click at [611, 395] on div "Already paid for medical expenses out of pocket? File a reimbursement claim." at bounding box center [540, 406] width 464 height 26
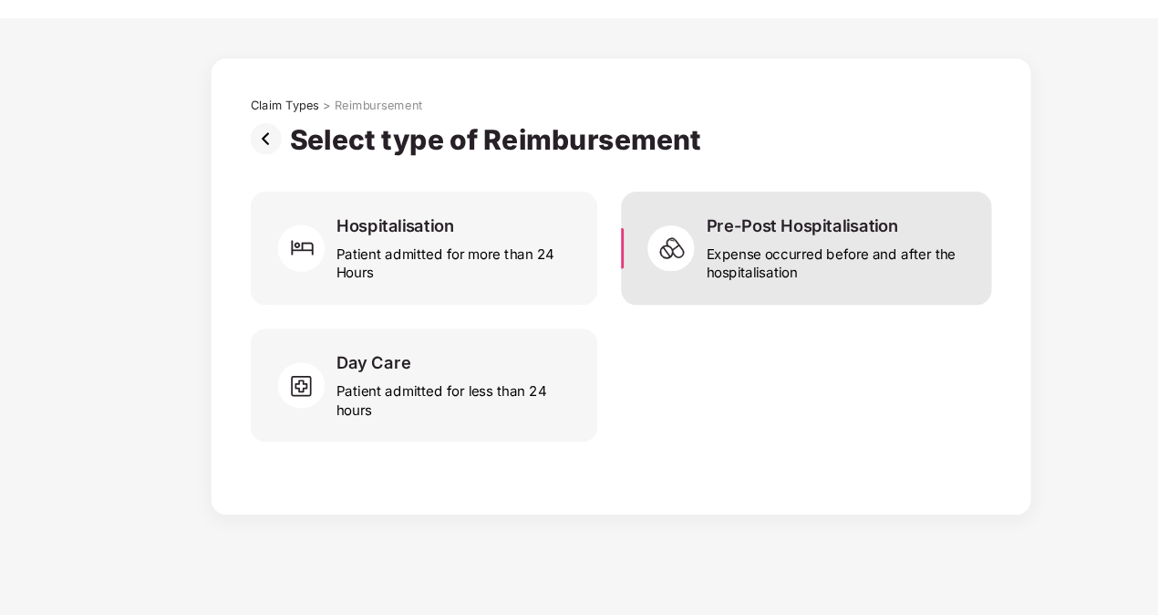
click at [768, 291] on div "Expense occurred before and after the hospitalisation" at bounding box center [781, 283] width 244 height 42
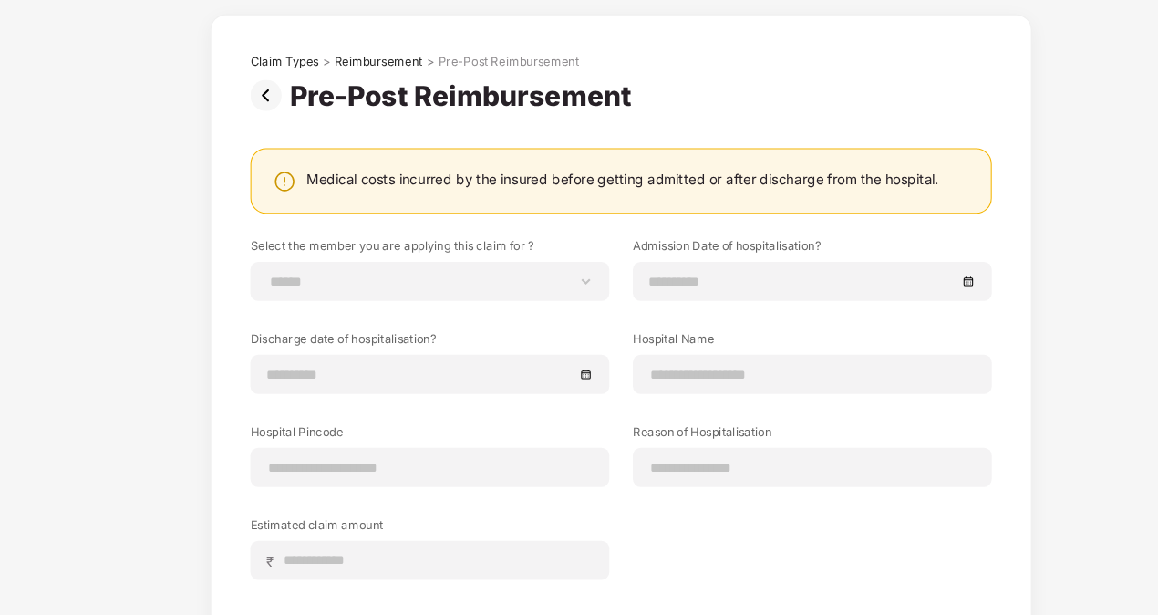
scroll to position [42, 0]
